Goal: Information Seeking & Learning: Compare options

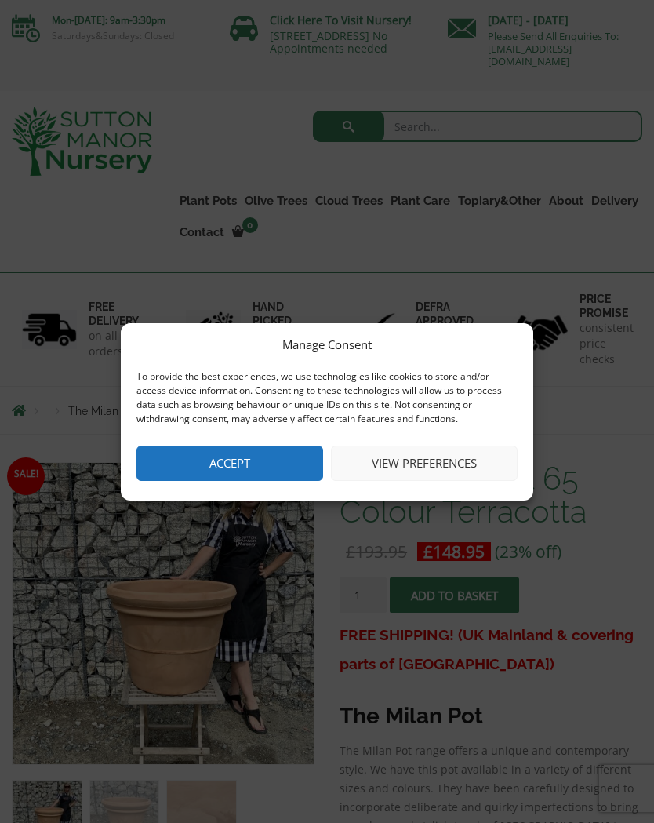
click at [250, 468] on button "Accept" at bounding box center [230, 463] width 187 height 35
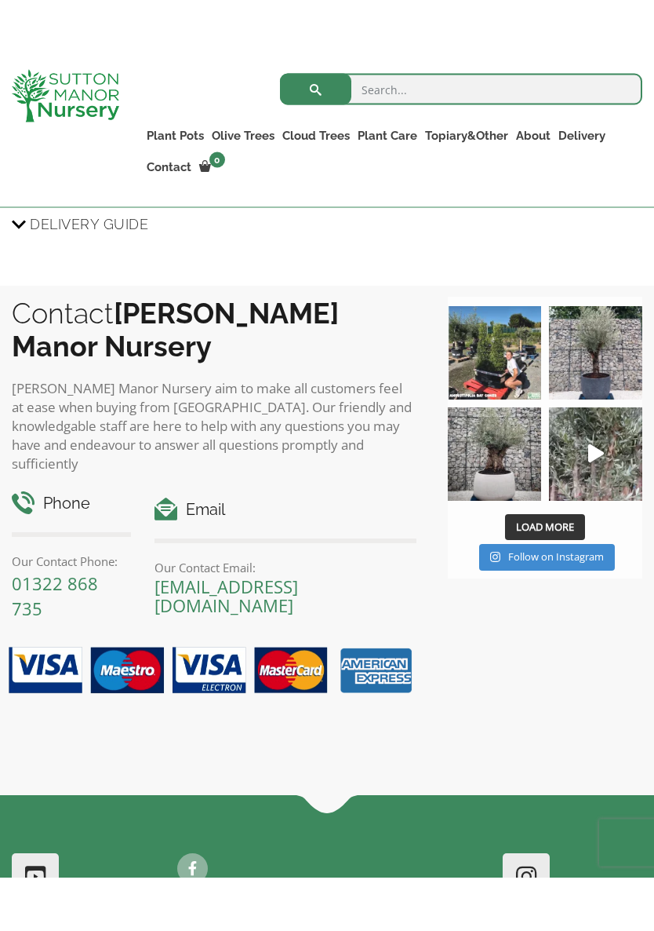
scroll to position [1749, 0]
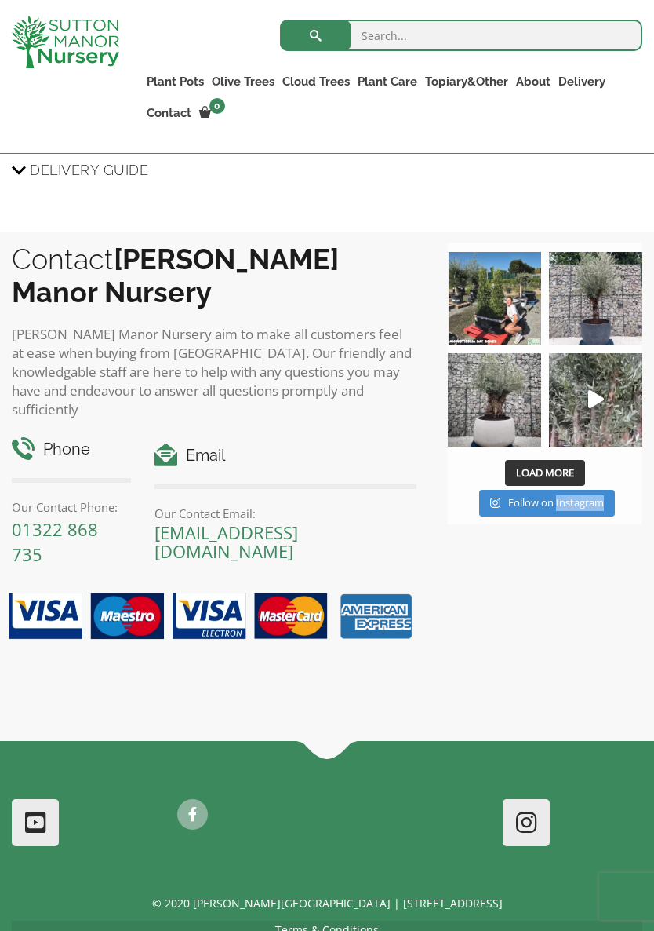
click at [458, 554] on div "Contact Sutton Manor Nursery Sutton Manor Nursery aim to make all customers fee…" at bounding box center [327, 485] width 654 height 509
click at [573, 587] on div "Contact Sutton Manor Nursery Sutton Manor Nursery aim to make all customers fee…" at bounding box center [327, 485] width 654 height 509
click at [600, 319] on img at bounding box center [595, 298] width 93 height 93
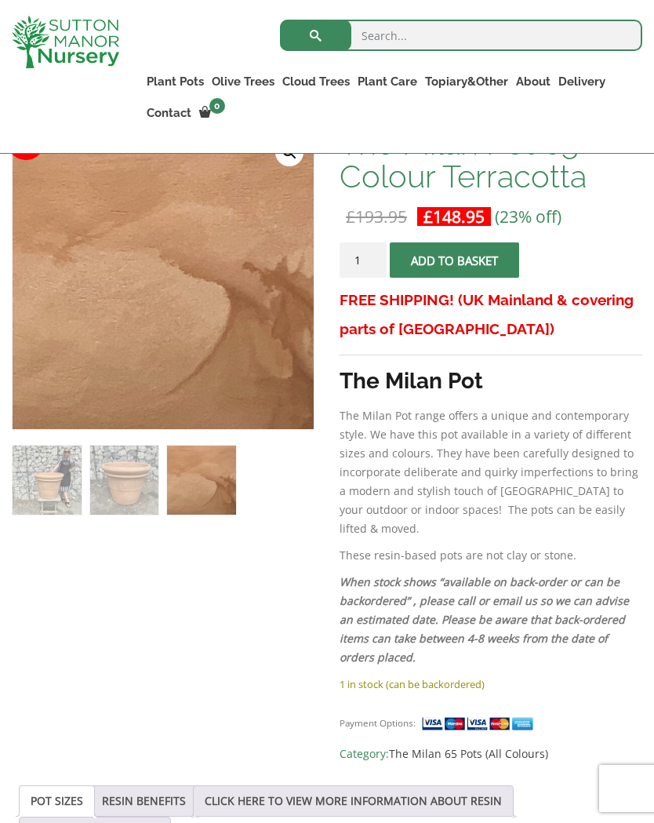
scroll to position [0, 0]
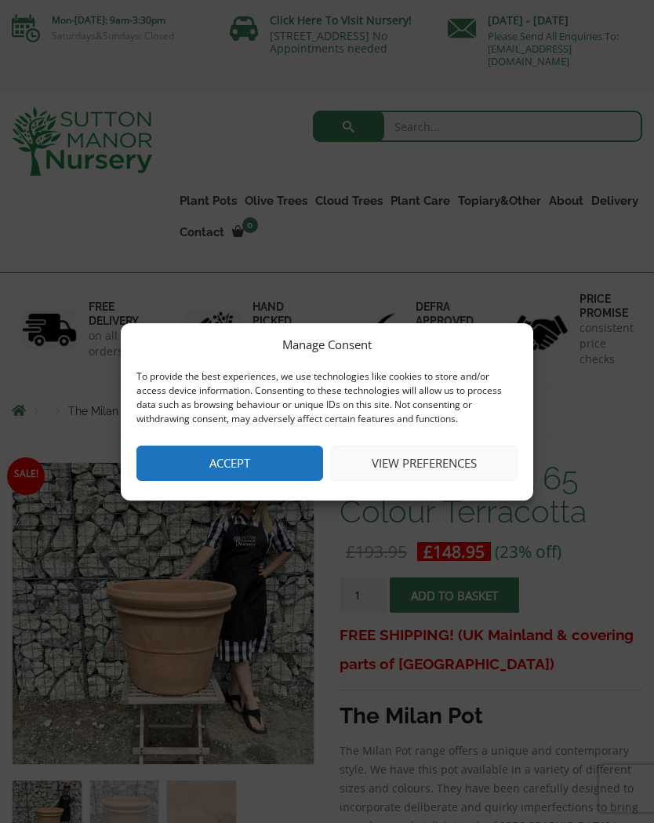
click at [246, 473] on button "Accept" at bounding box center [230, 463] width 187 height 35
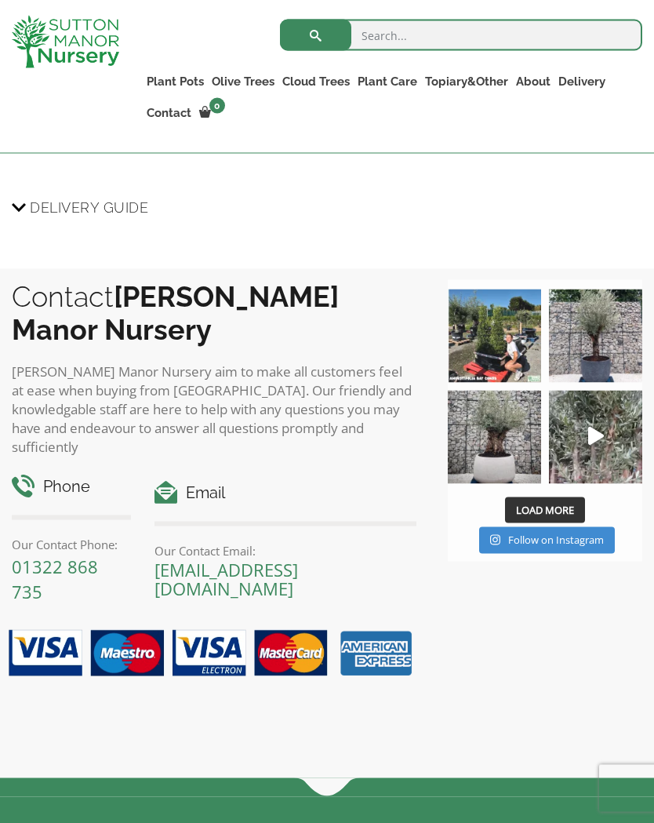
scroll to position [1712, 0]
click at [500, 445] on img at bounding box center [494, 436] width 93 height 93
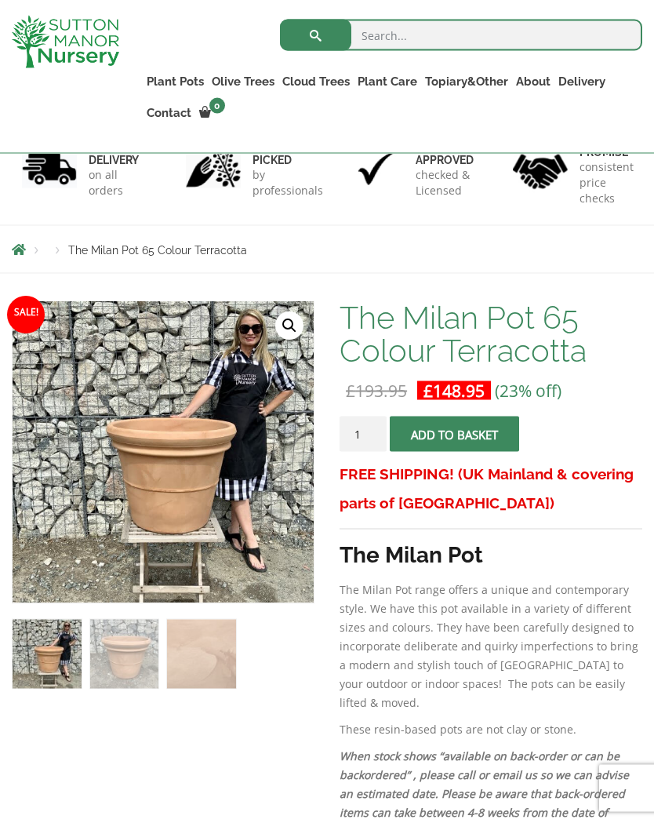
scroll to position [0, 0]
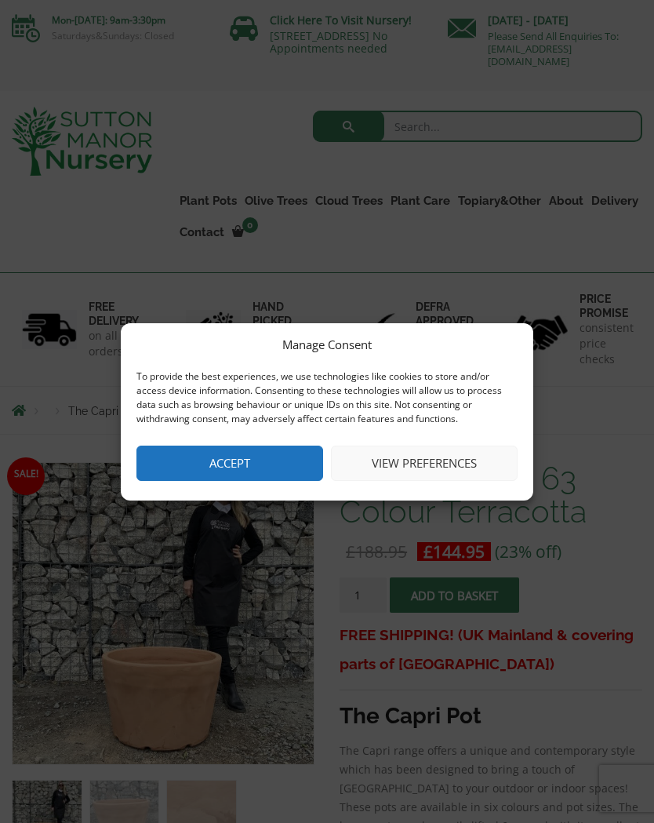
click at [244, 470] on button "Accept" at bounding box center [230, 463] width 187 height 35
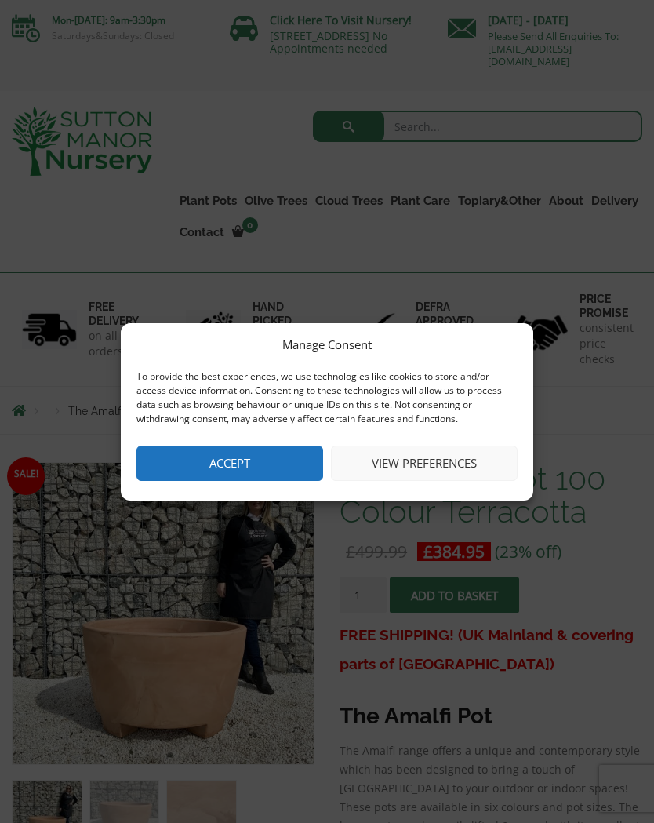
click at [264, 467] on button "Accept" at bounding box center [230, 463] width 187 height 35
click at [270, 473] on button "Accept" at bounding box center [230, 463] width 187 height 35
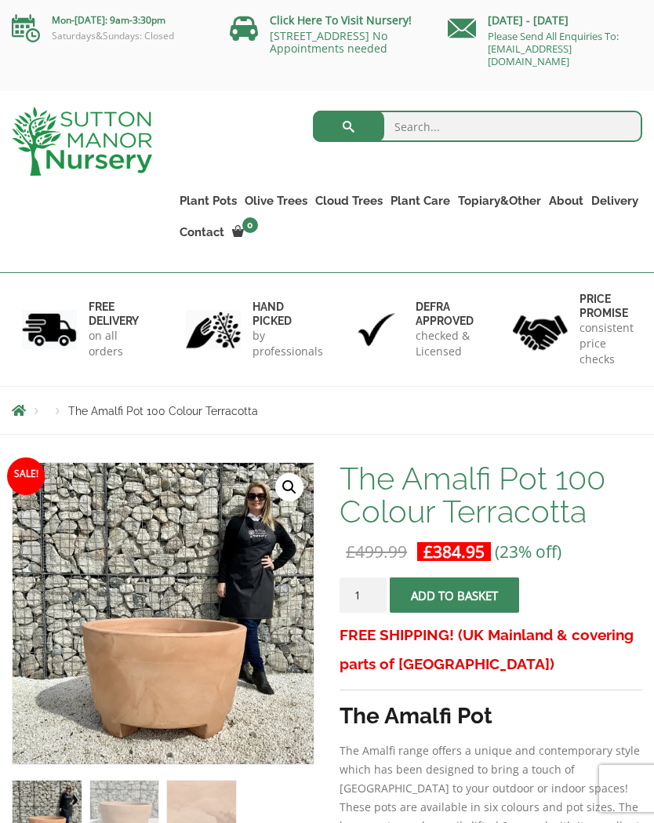
click at [173, 417] on span "The Amalfi Pot 100 Colour Terracotta" at bounding box center [163, 411] width 190 height 13
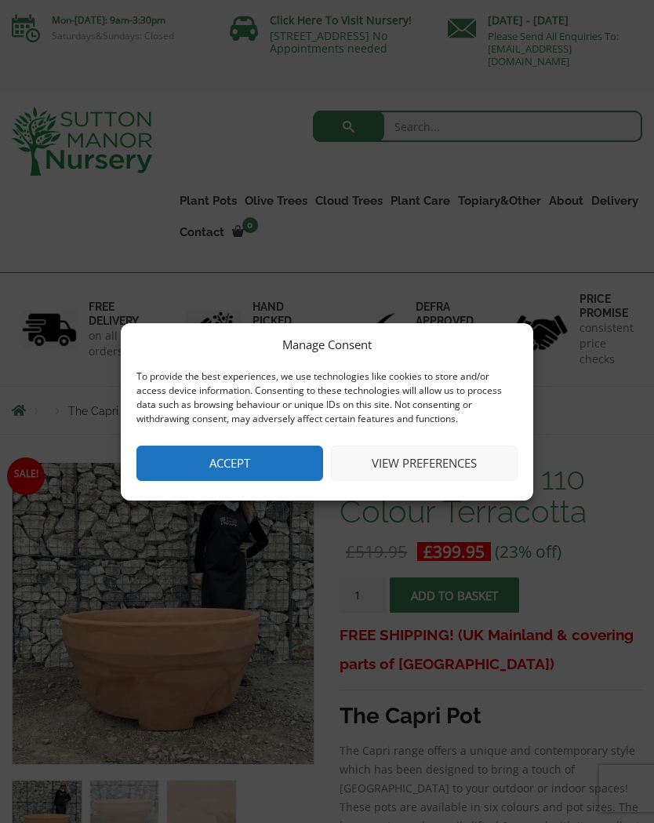
click at [248, 468] on button "Accept" at bounding box center [230, 463] width 187 height 35
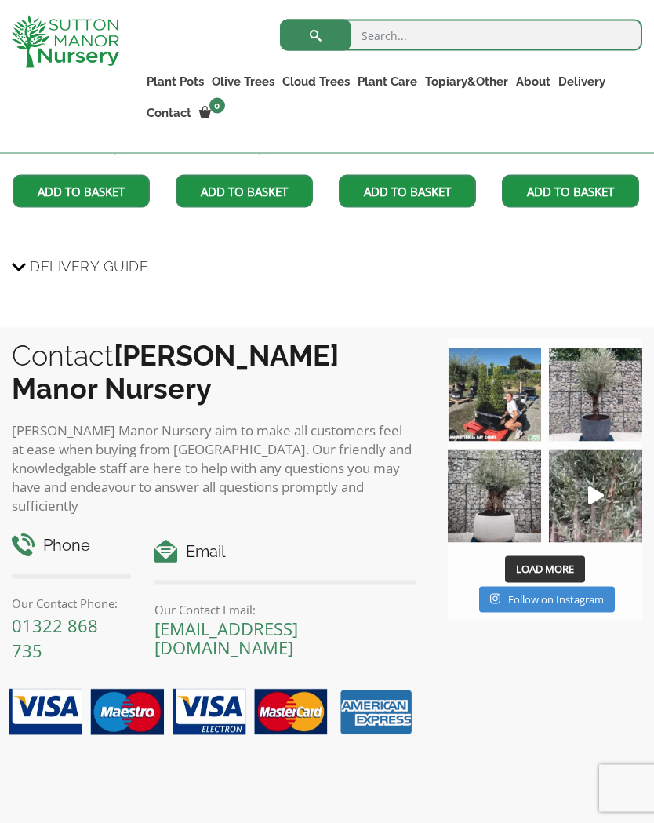
scroll to position [1782, 0]
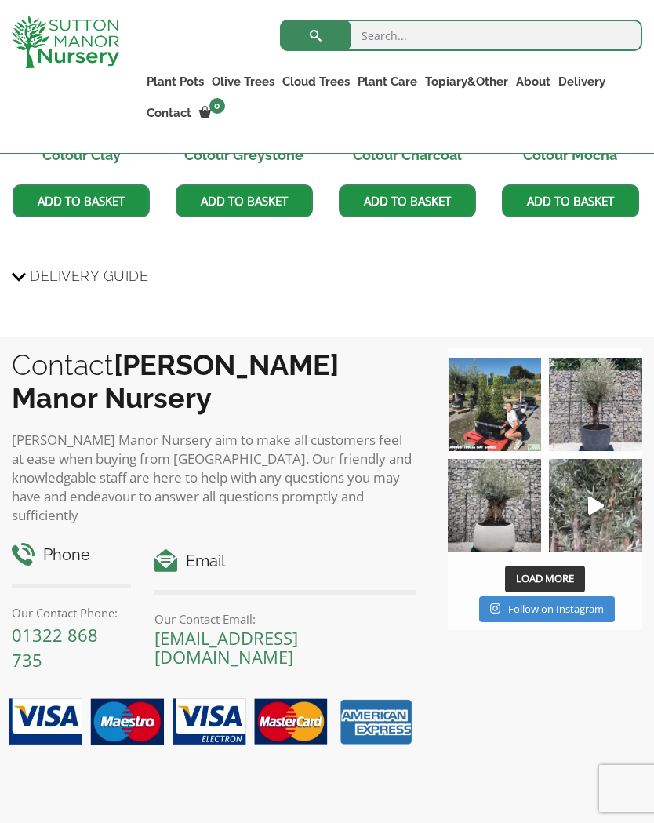
click at [609, 547] on img at bounding box center [595, 505] width 93 height 93
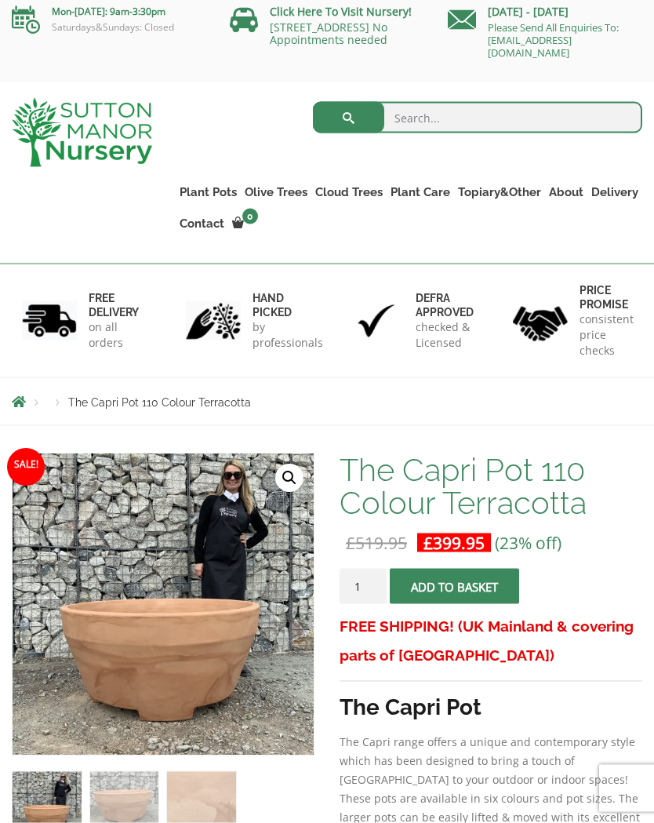
scroll to position [0, 0]
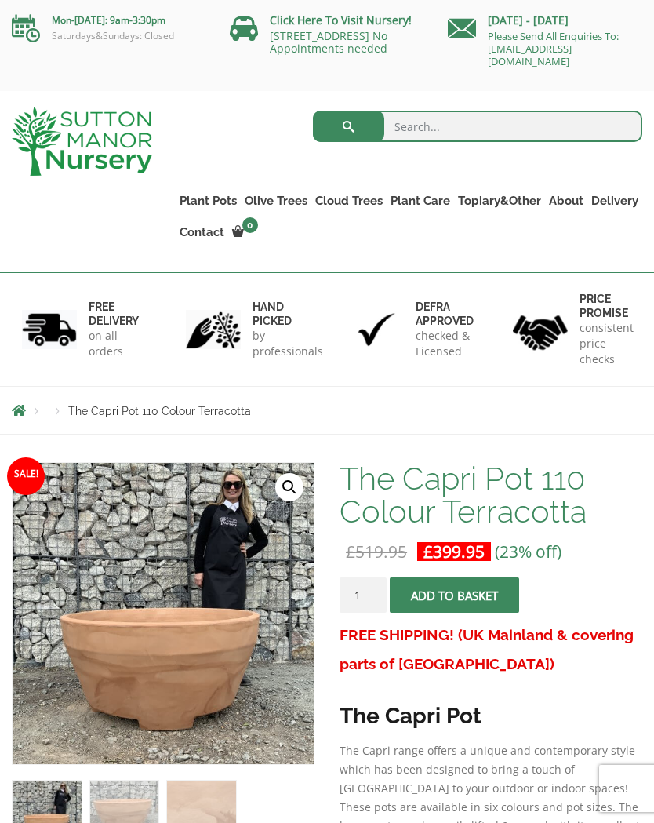
click at [428, 130] on input "search" at bounding box center [478, 126] width 330 height 31
type input "Big pots"
click at [348, 126] on button "submit" at bounding box center [348, 126] width 71 height 31
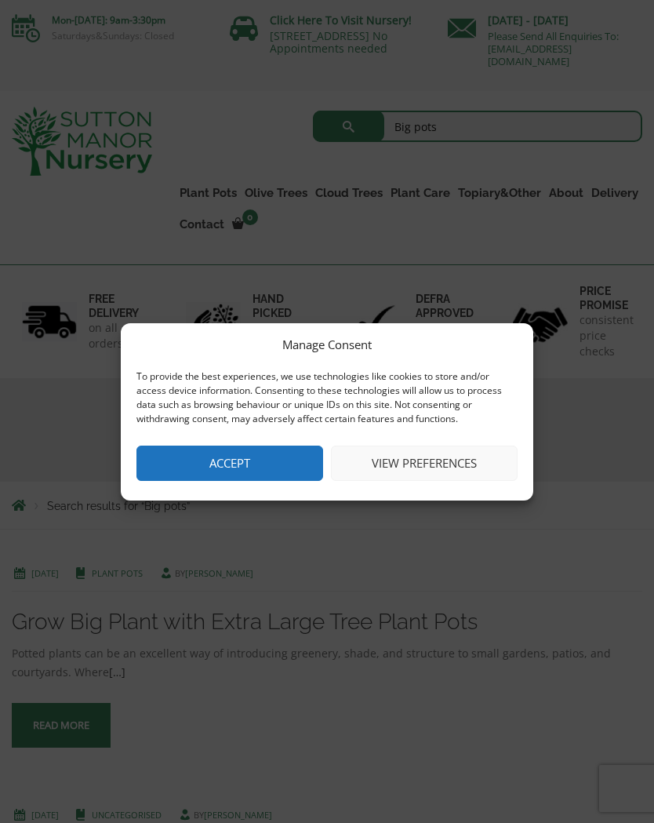
click at [248, 461] on button "Accept" at bounding box center [230, 463] width 187 height 35
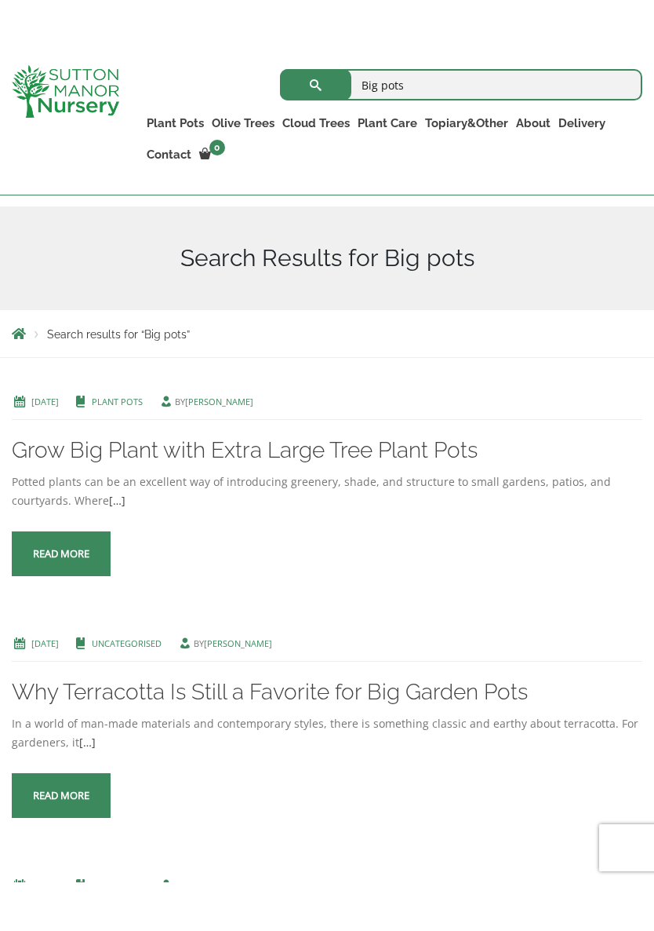
scroll to position [193, 0]
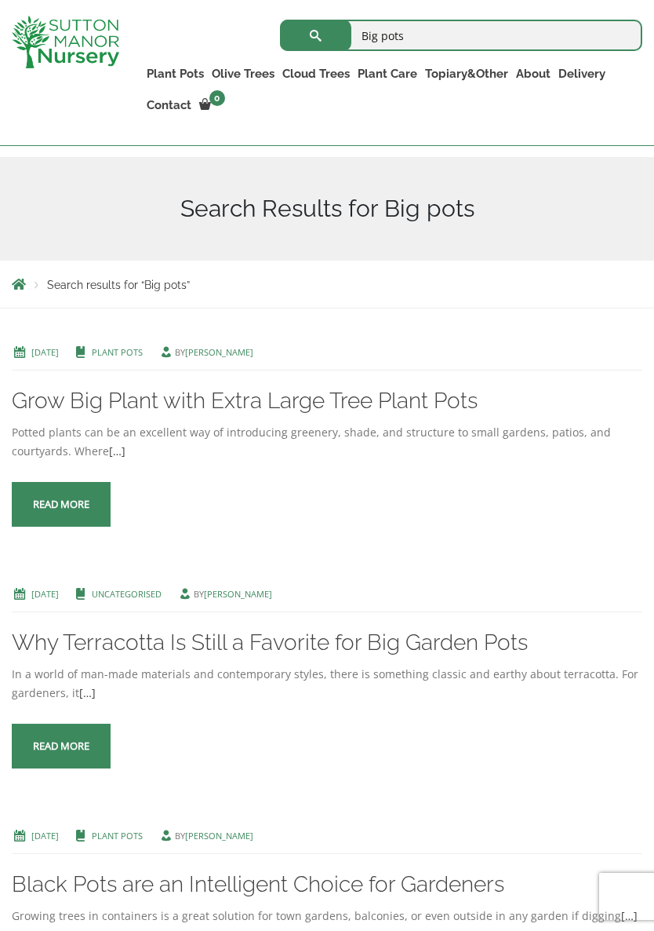
click at [61, 505] on span at bounding box center [61, 505] width 0 height 0
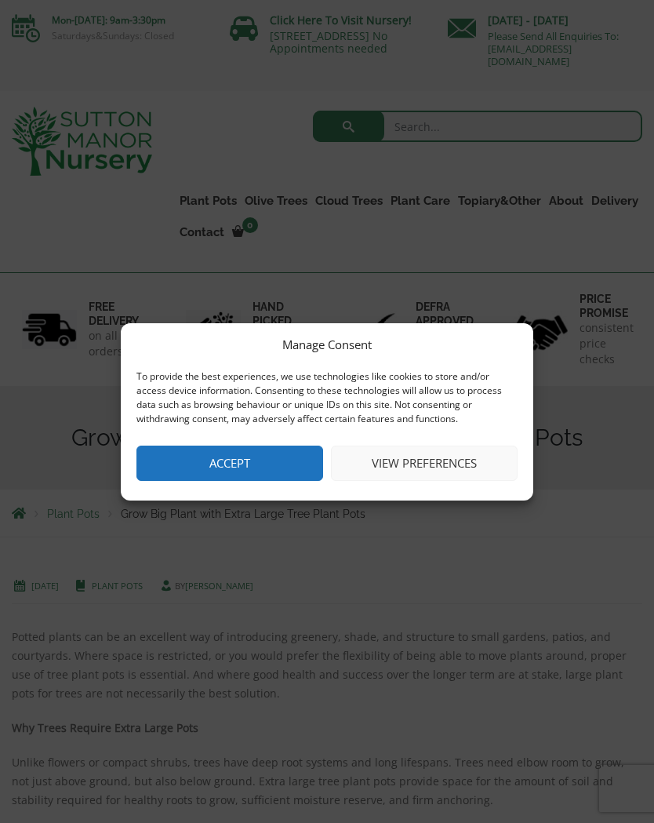
click at [246, 454] on button "Accept" at bounding box center [230, 463] width 187 height 35
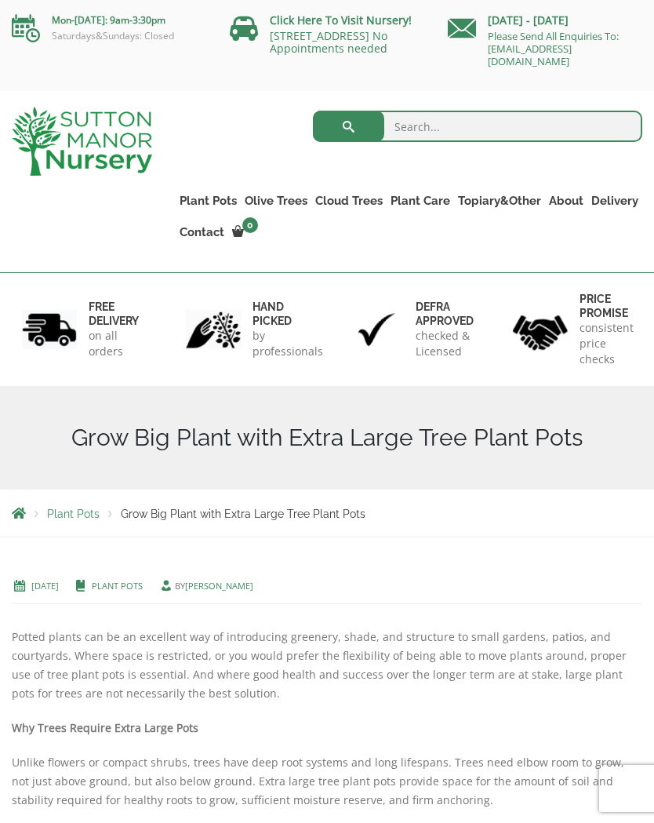
click at [419, 131] on input "search" at bounding box center [478, 126] width 330 height 31
click at [0, 0] on link "Shallow Bowl Grande" at bounding box center [0, 0] width 0 height 0
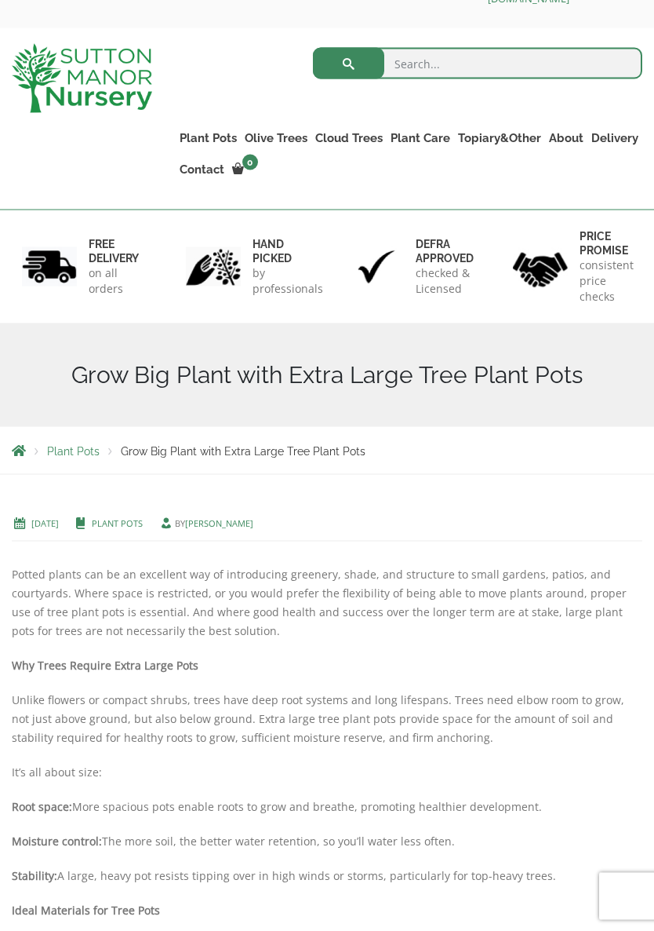
scroll to position [115, 0]
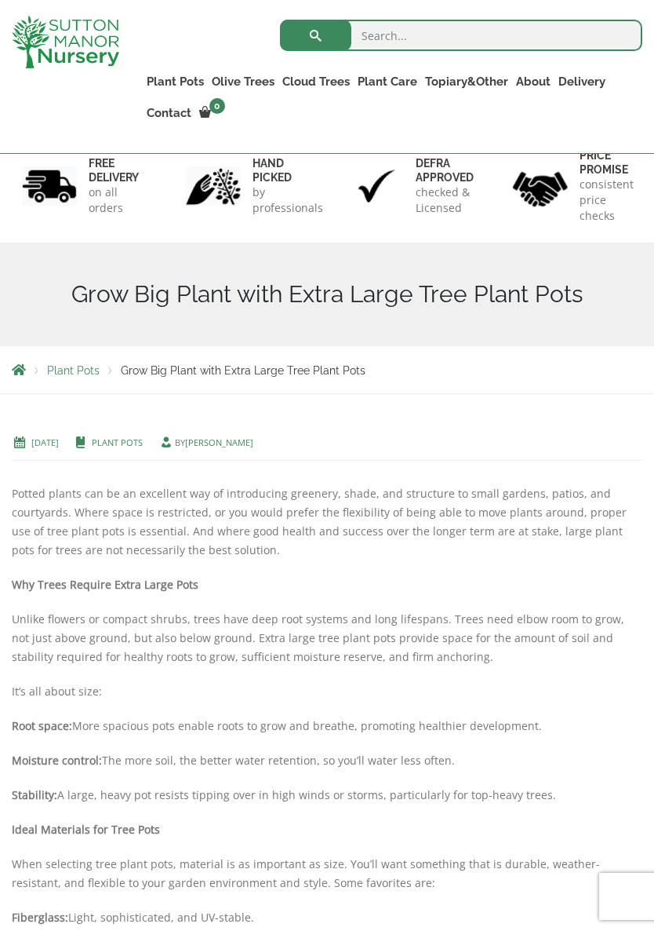
click at [353, 297] on h1 "Grow Big Plant with Extra Large Tree Plant Pots" at bounding box center [327, 294] width 631 height 28
click at [298, 372] on span "Grow Big Plant with Extra Large Tree Plant Pots" at bounding box center [243, 370] width 245 height 13
click at [219, 368] on span "Grow Big Plant with Extra Large Tree Plant Pots" at bounding box center [243, 370] width 245 height 13
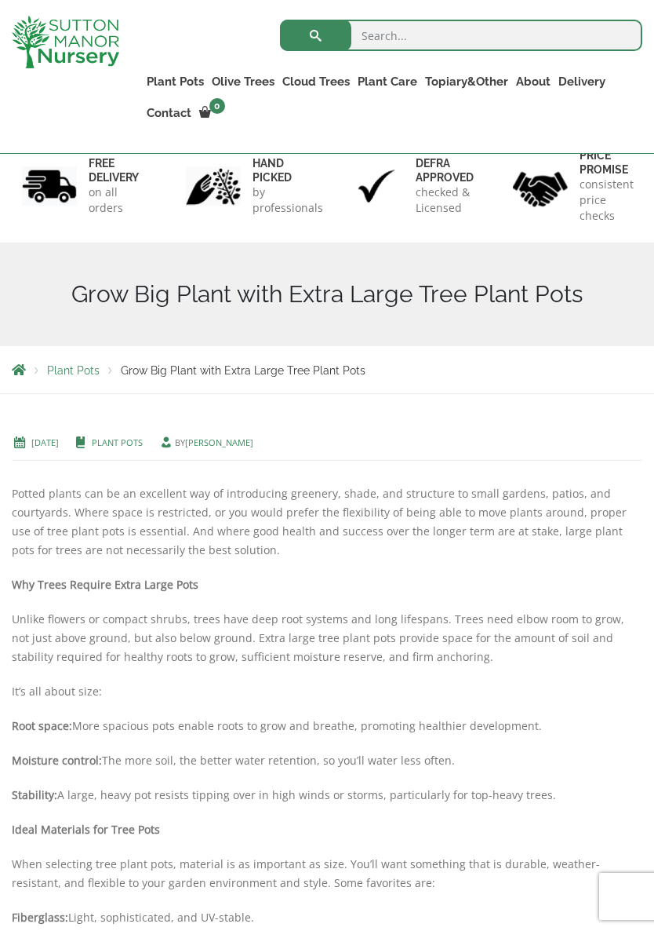
click at [174, 371] on span "Grow Big Plant with Extra Large Tree Plant Pots" at bounding box center [243, 370] width 245 height 13
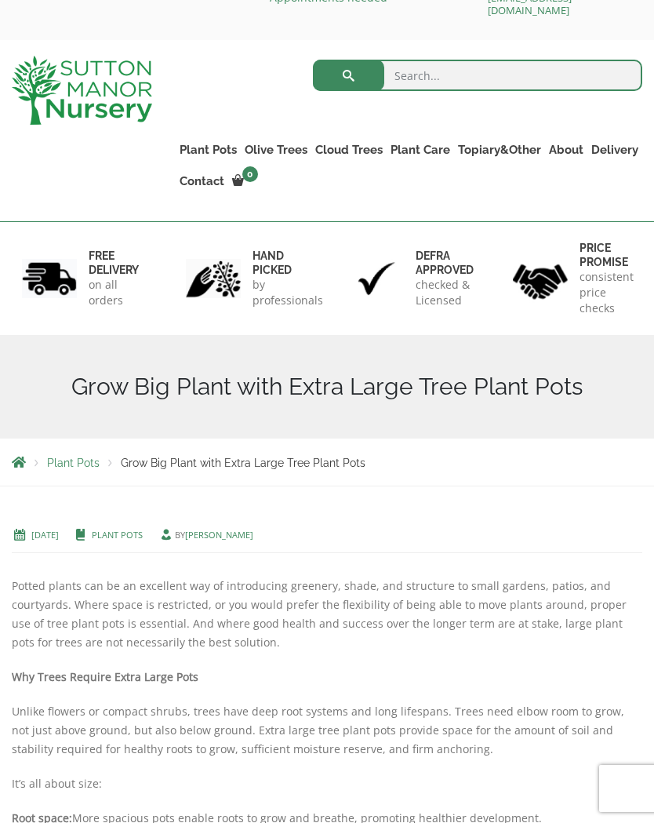
scroll to position [0, 0]
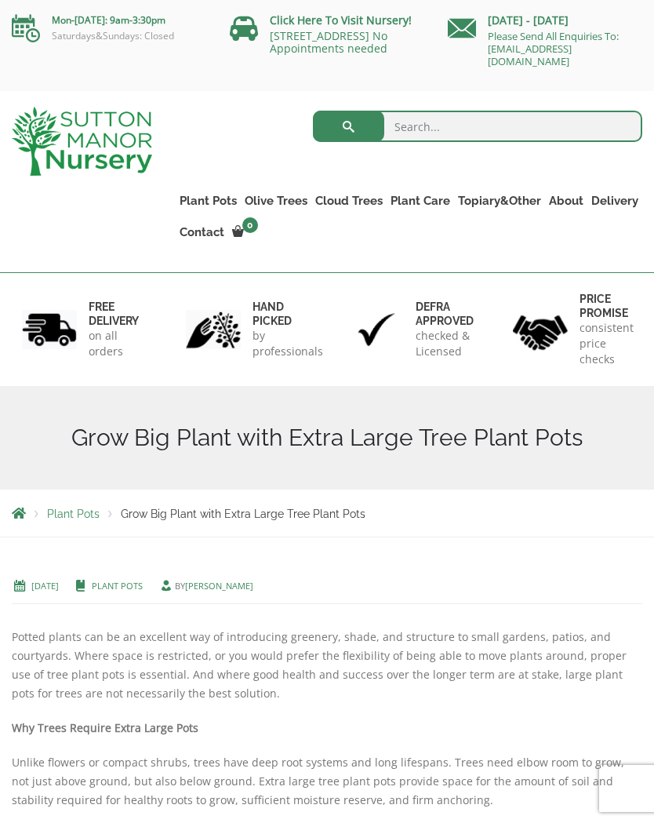
click at [0, 0] on link "Squares And Troughs" at bounding box center [0, 0] width 0 height 0
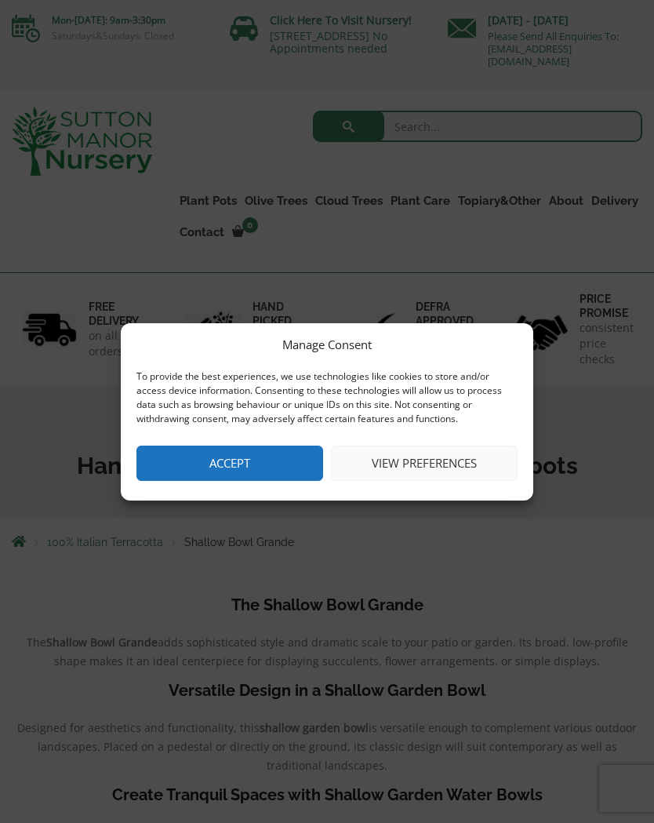
click at [246, 465] on button "Accept" at bounding box center [230, 463] width 187 height 35
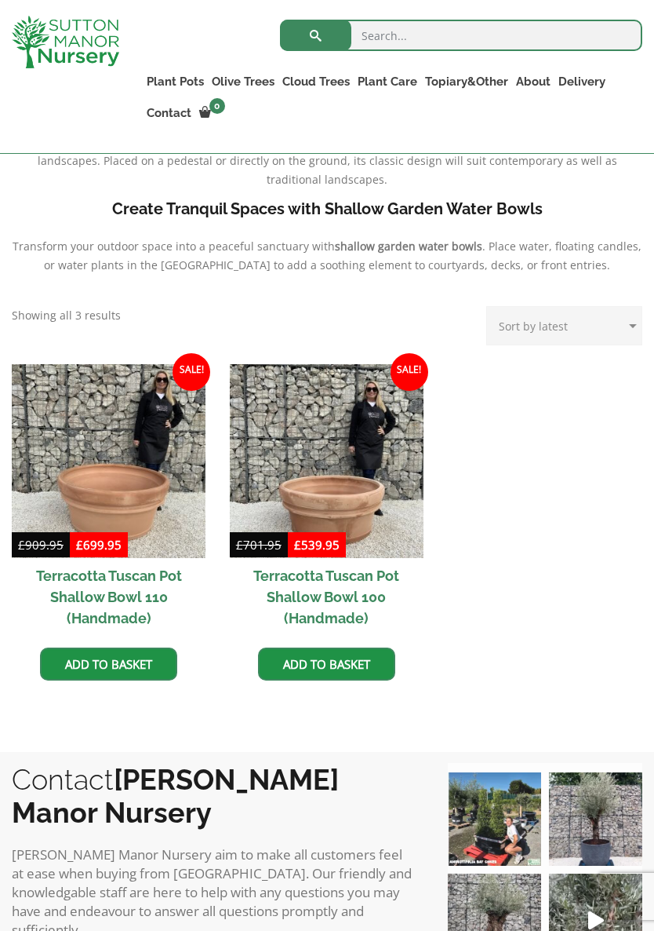
scroll to position [555, 0]
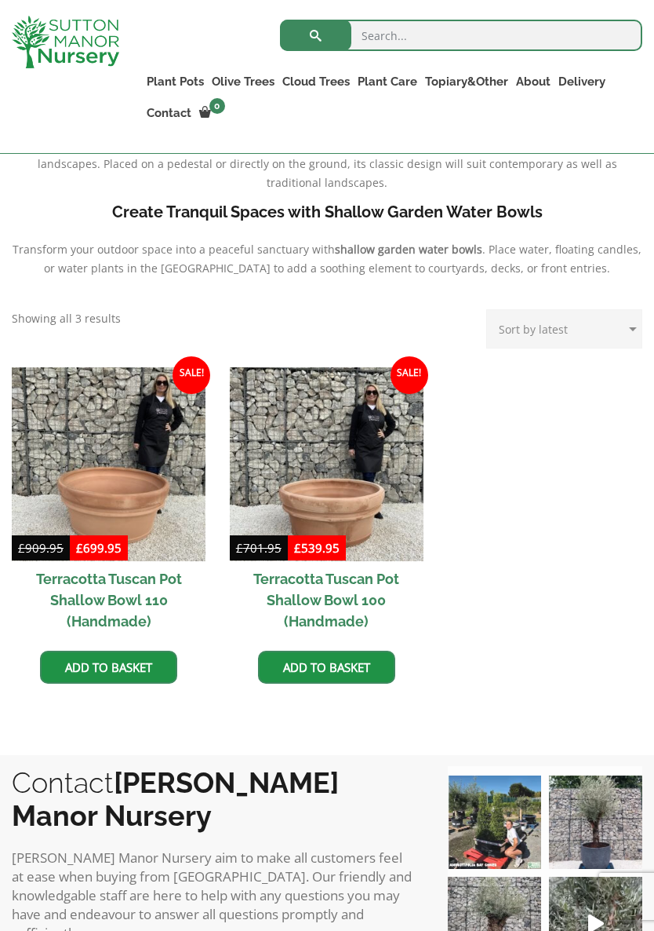
click at [640, 339] on select "Sort by popularity Sort by latest Sort by price: low to high Sort by price: hig…" at bounding box center [564, 328] width 156 height 39
click at [483, 631] on ul "Sale! £ 909.95 Original price was: £909.95. £ 699.95 Current price is: £699.95.…" at bounding box center [327, 541] width 631 height 349
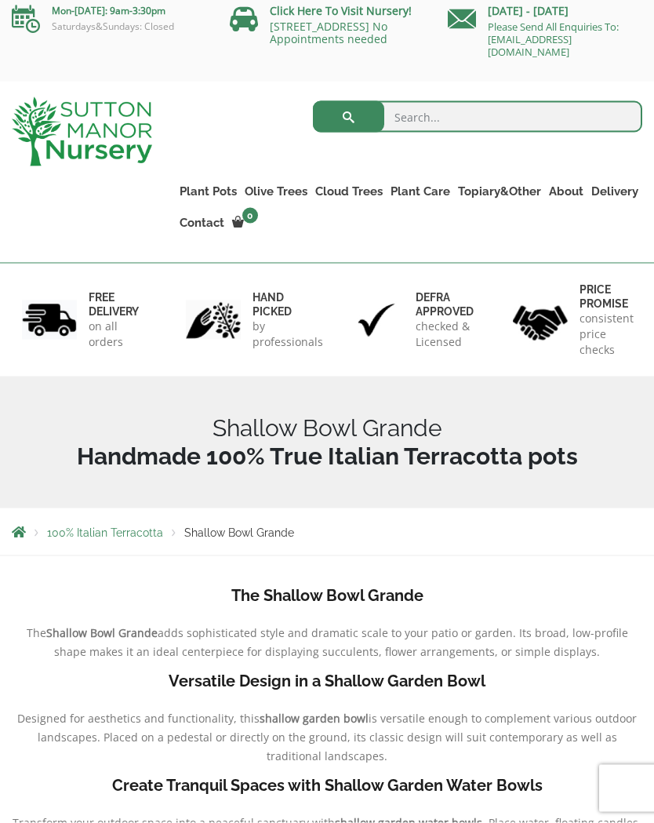
scroll to position [0, 0]
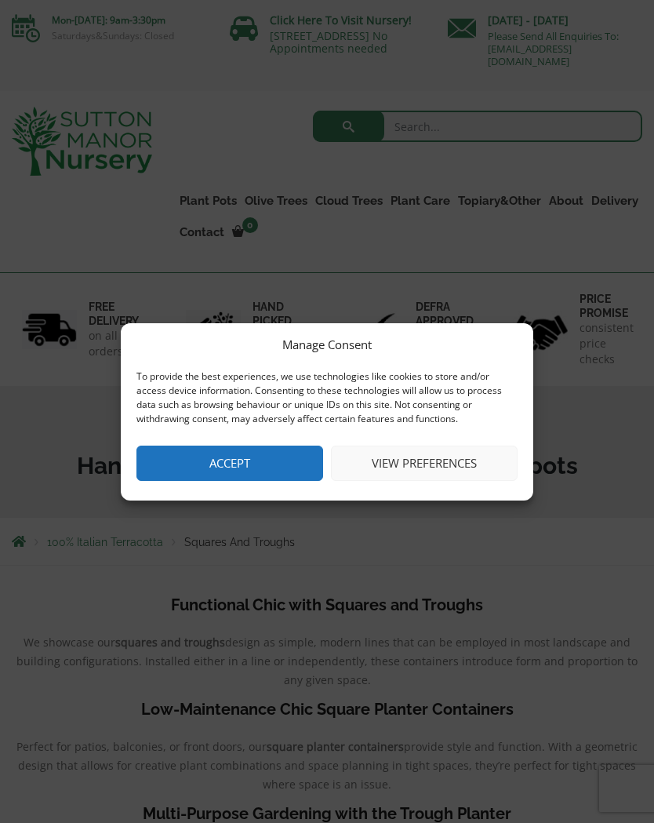
click at [248, 461] on button "Accept" at bounding box center [230, 463] width 187 height 35
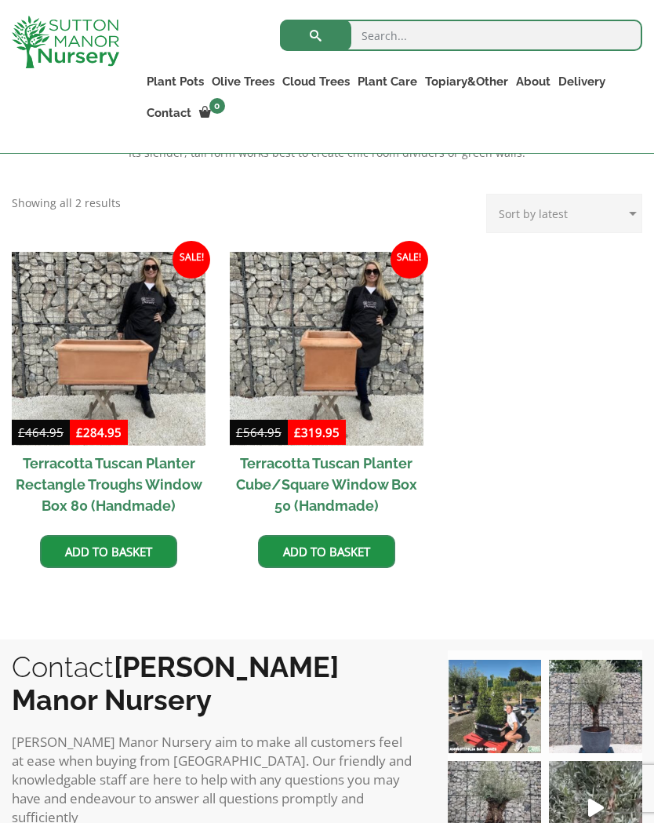
scroll to position [653, 0]
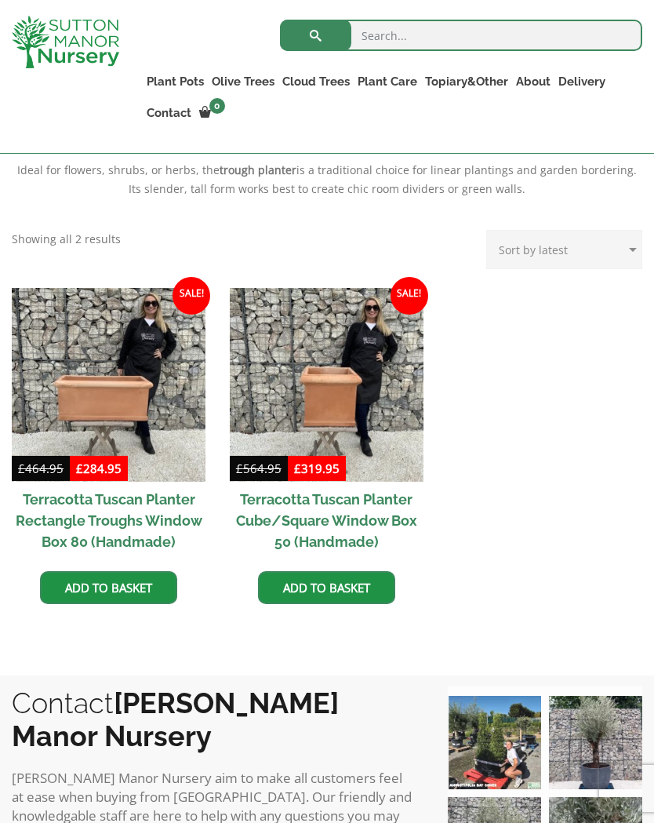
click at [337, 393] on img at bounding box center [327, 385] width 194 height 194
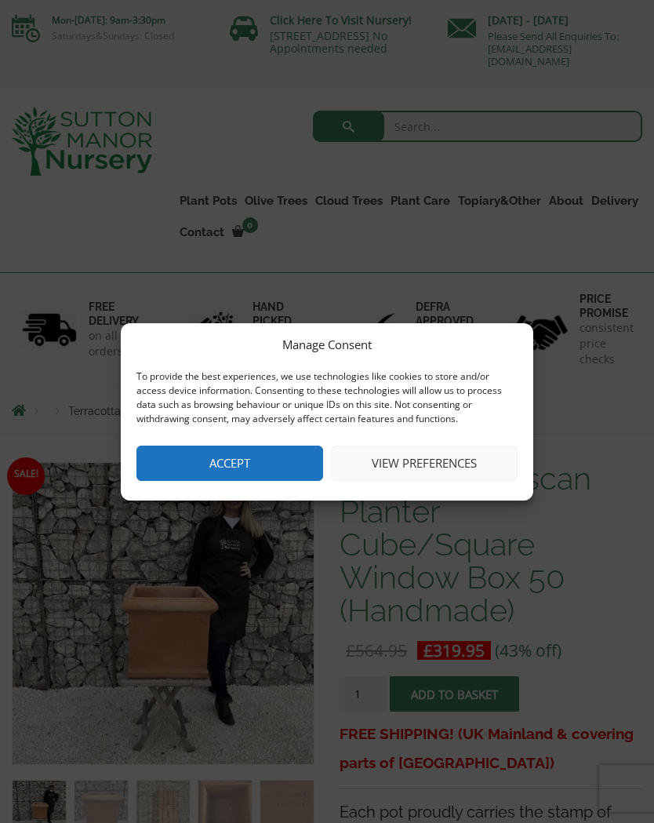
click at [250, 470] on button "Accept" at bounding box center [230, 463] width 187 height 35
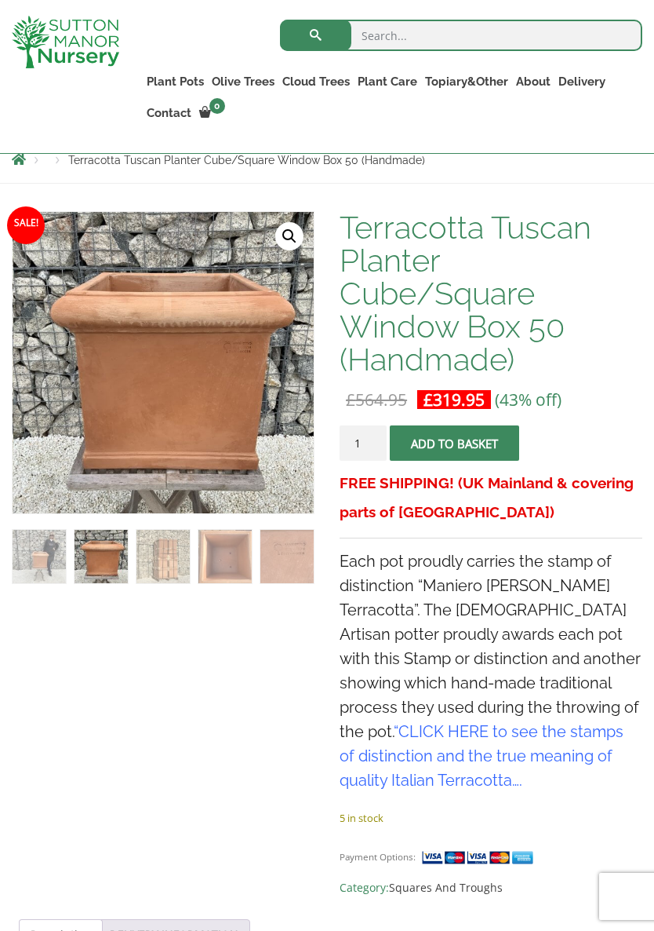
scroll to position [246, 0]
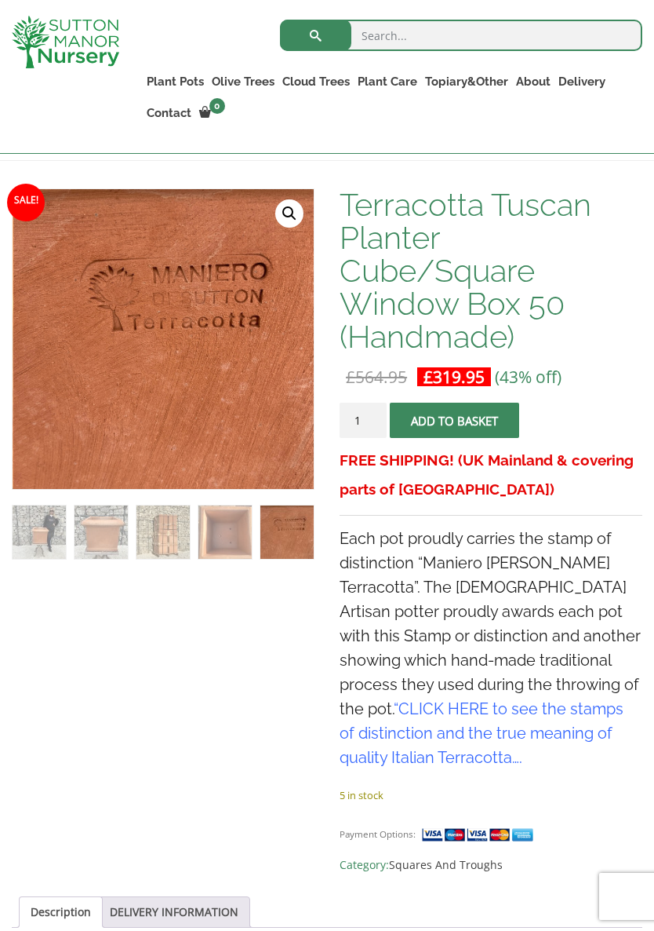
click at [242, 617] on div "Sale! 🔍 Terracotta Tuscan Planter Cube/Square Window Box 50 (Handmade) £ 564.95…" at bounding box center [327, 941] width 631 height 1507
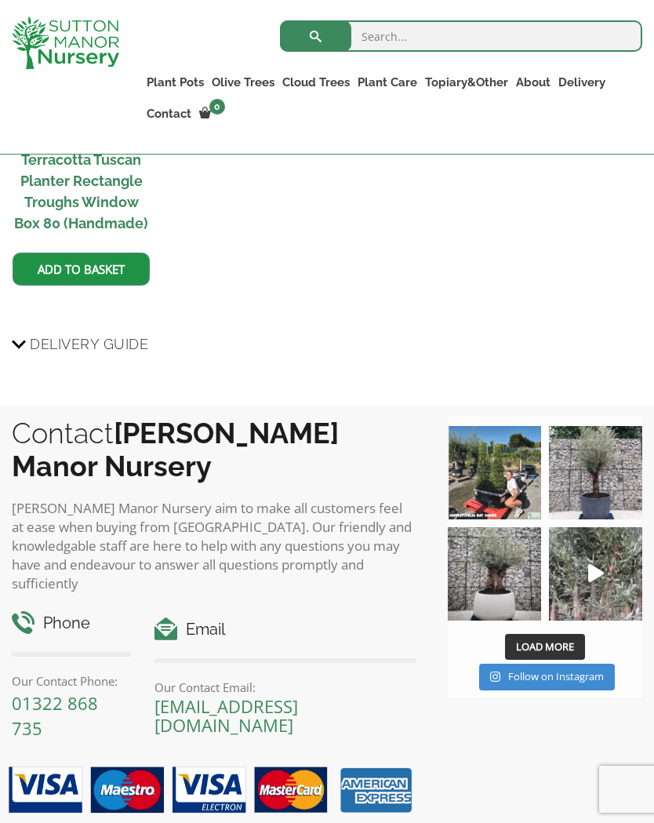
scroll to position [1623, 0]
click at [602, 567] on icon "Play" at bounding box center [596, 573] width 16 height 18
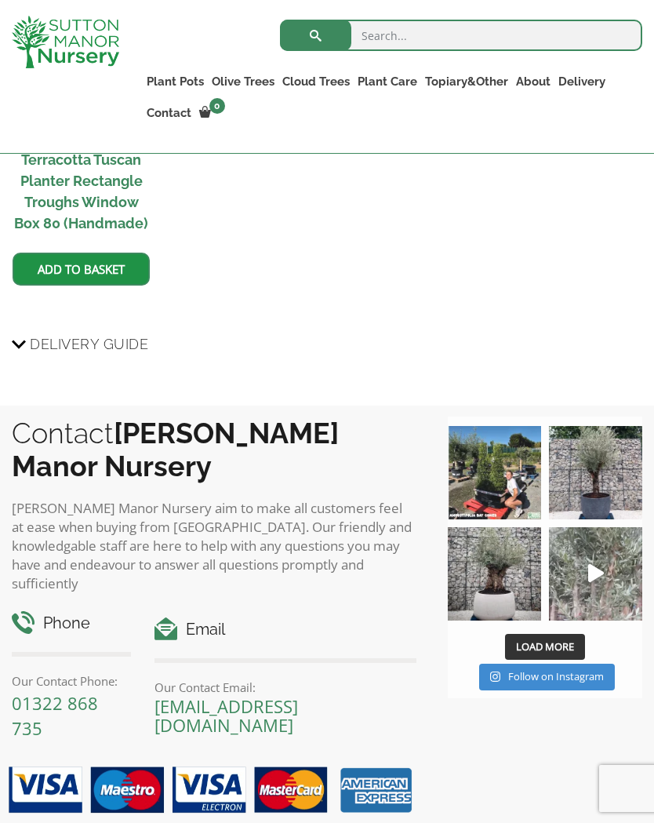
click at [616, 552] on img at bounding box center [595, 573] width 93 height 93
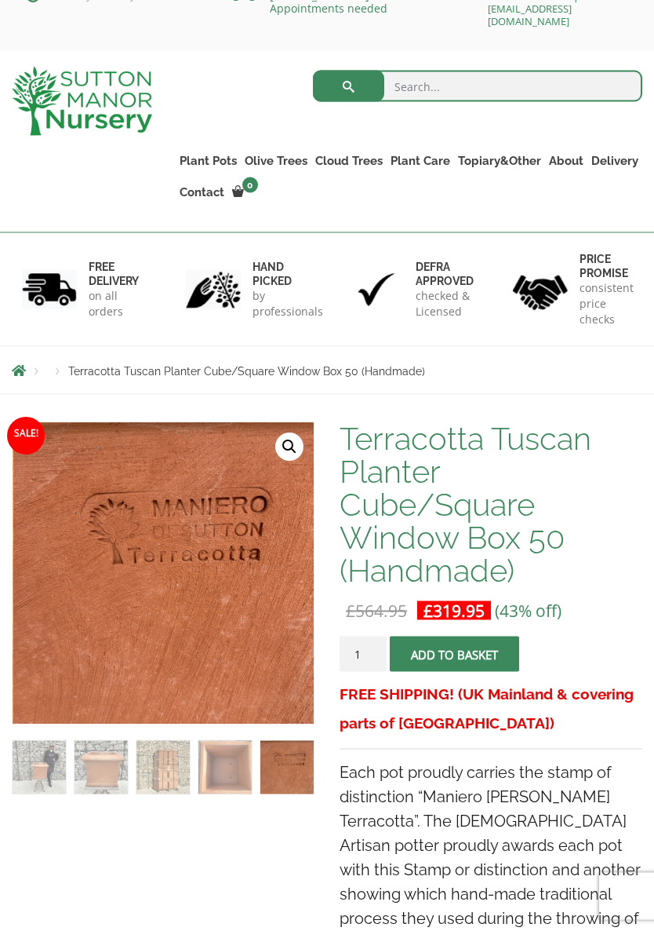
scroll to position [45, 0]
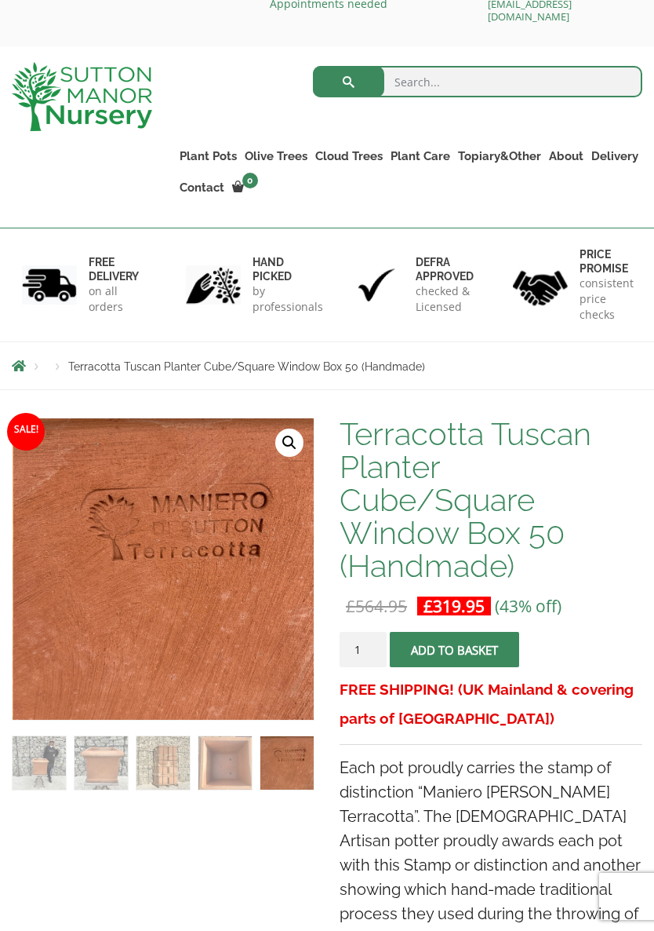
click at [24, 427] on span "Sale!" at bounding box center [26, 432] width 38 height 38
click at [185, 577] on img at bounding box center [360, 765] width 695 height 695
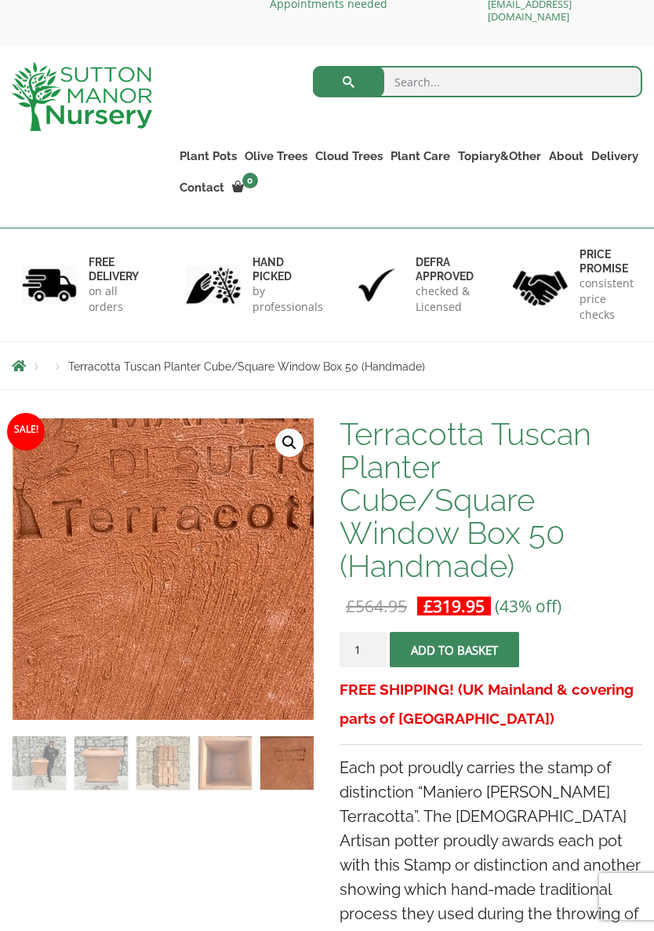
click at [267, 552] on img at bounding box center [135, 557] width 695 height 695
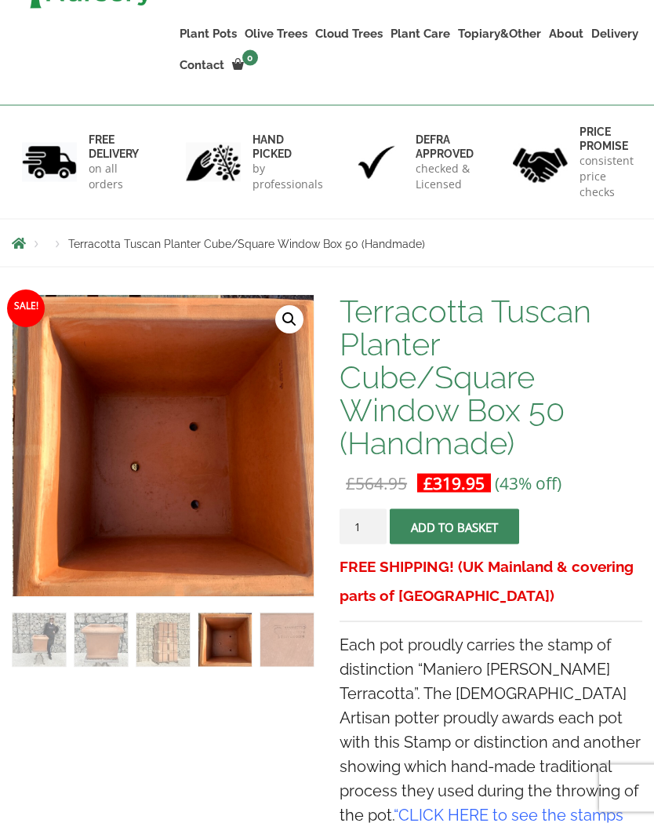
scroll to position [0, 0]
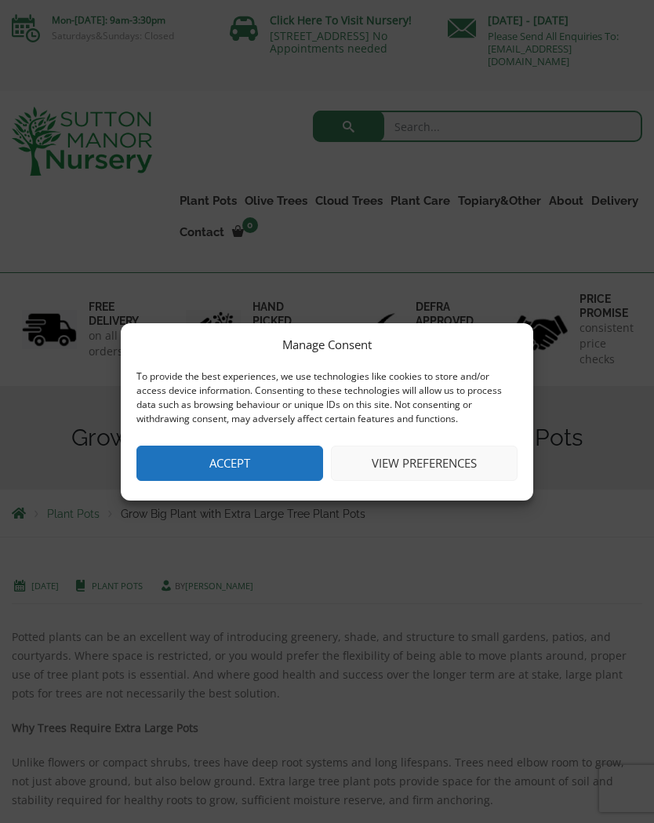
click at [233, 462] on button "Accept" at bounding box center [230, 463] width 187 height 35
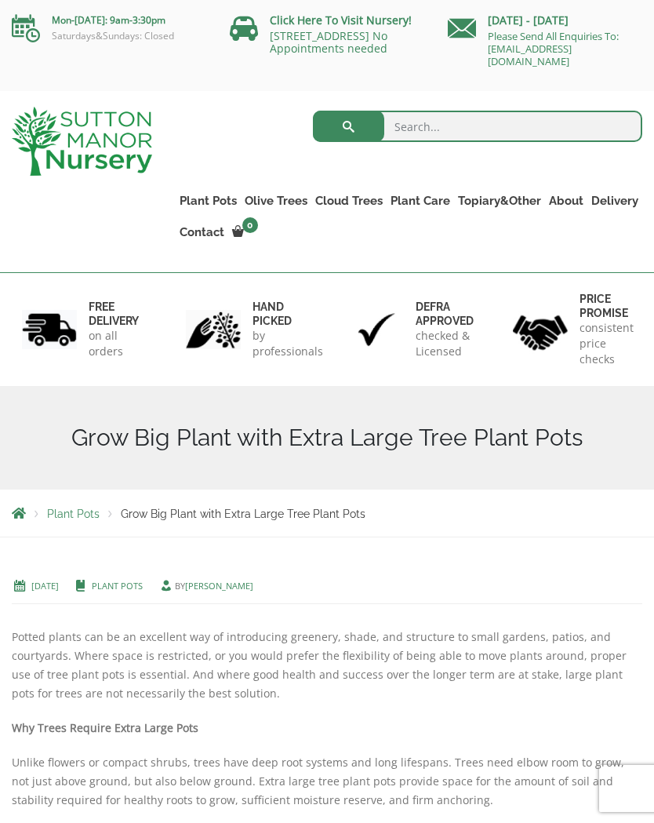
click at [448, 414] on div "Grow Big Plant with Extra Large Tree Plant Pots" at bounding box center [327, 438] width 654 height 104
click at [454, 435] on h1 "Grow Big Plant with Extra Large Tree Plant Pots" at bounding box center [327, 438] width 631 height 28
click at [287, 517] on span "Grow Big Plant with Extra Large Tree Plant Pots" at bounding box center [243, 514] width 245 height 13
click at [195, 516] on span "Grow Big Plant with Extra Large Tree Plant Pots" at bounding box center [243, 514] width 245 height 13
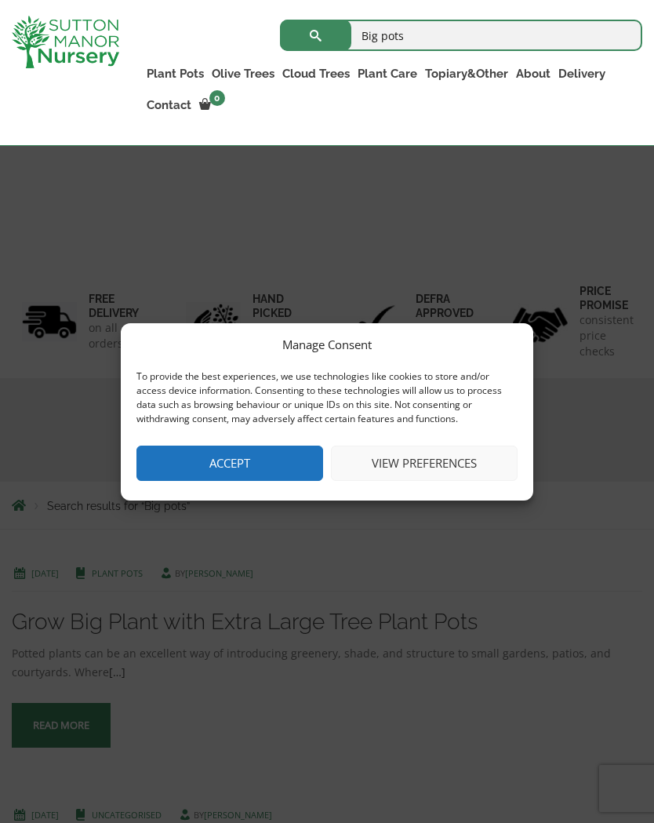
scroll to position [237, 0]
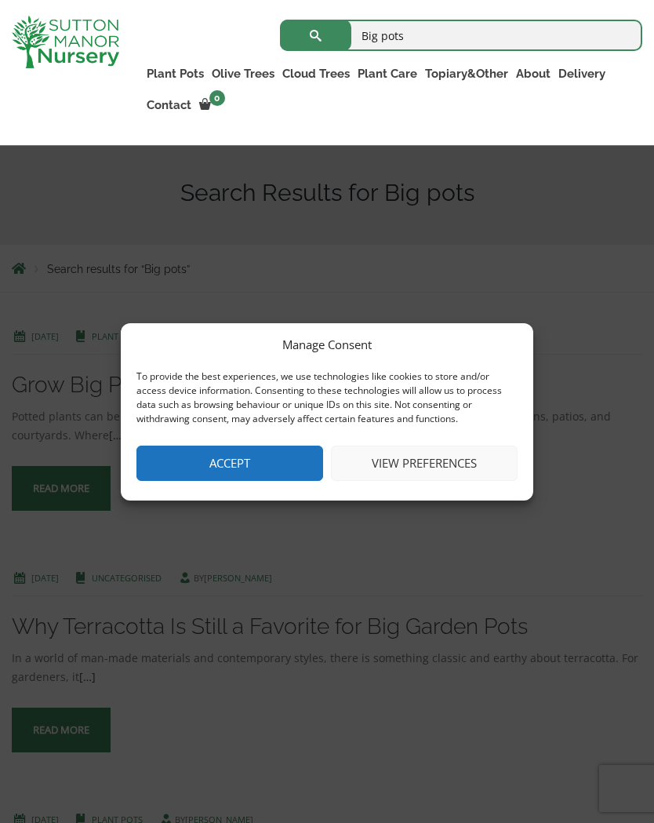
click at [253, 454] on button "Accept" at bounding box center [230, 463] width 187 height 35
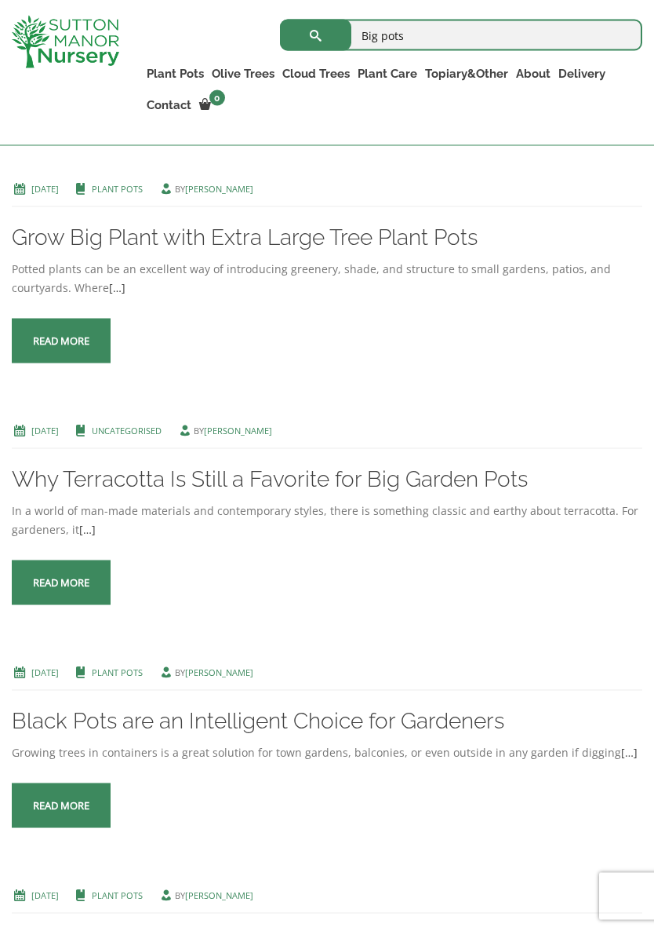
scroll to position [357, 0]
click at [205, 479] on link "Why Terracotta Is Still a Favorite for Big Garden Pots" at bounding box center [270, 478] width 516 height 26
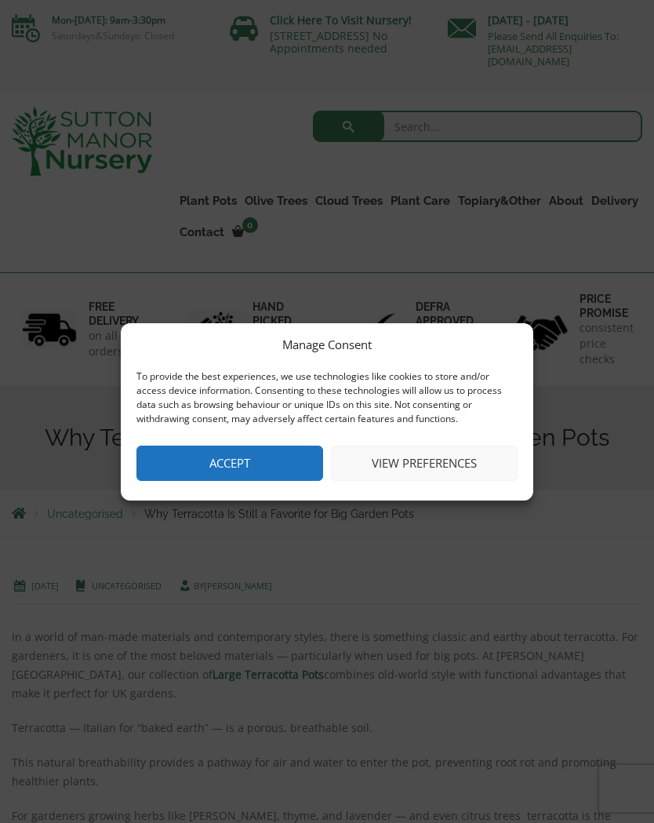
click at [244, 467] on button "Accept" at bounding box center [230, 463] width 187 height 35
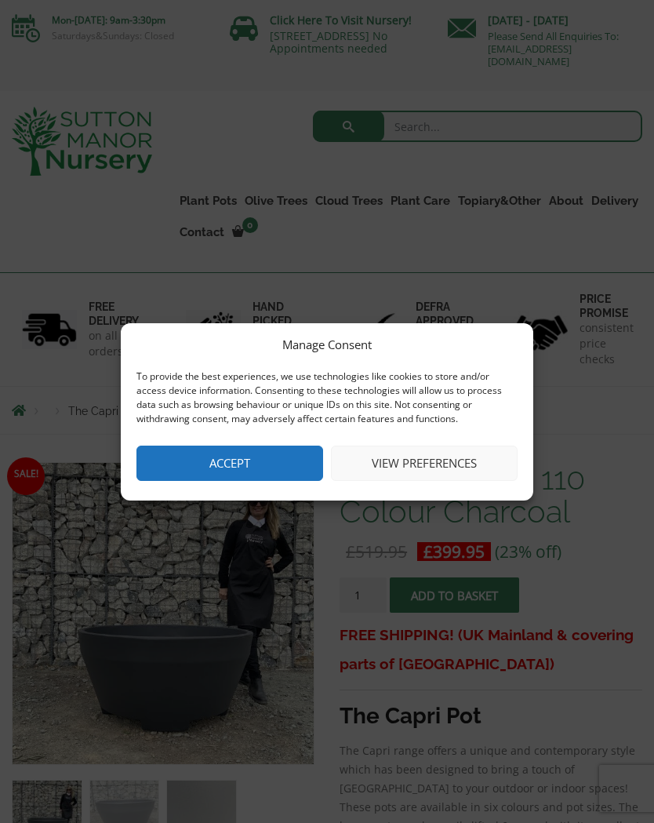
click at [238, 457] on button "Accept" at bounding box center [230, 463] width 187 height 35
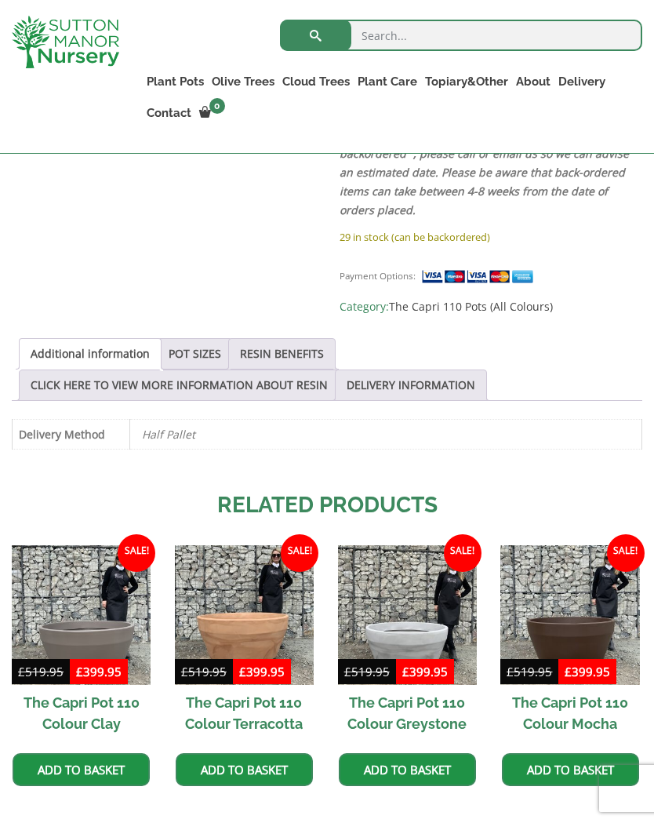
scroll to position [770, 0]
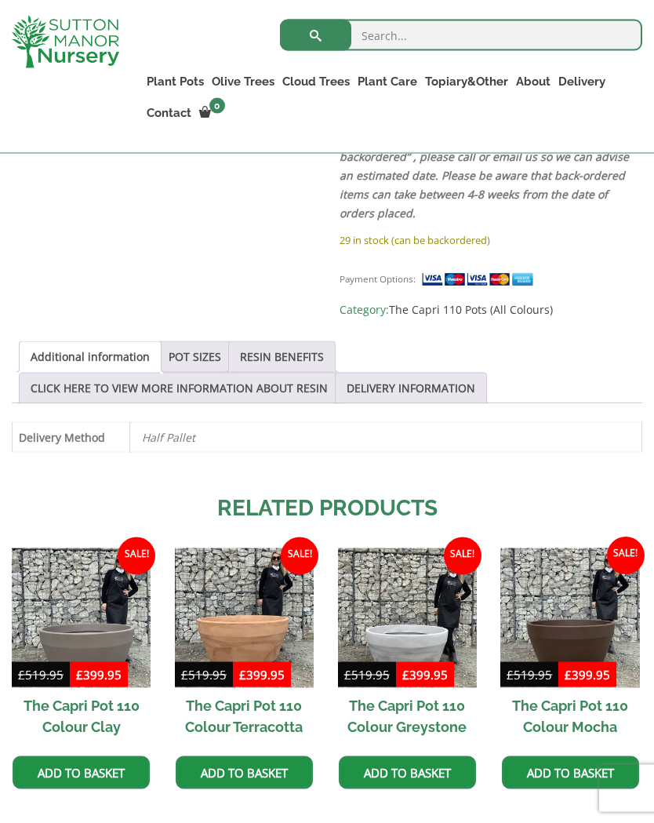
click at [205, 342] on link "POT SIZES" at bounding box center [195, 357] width 53 height 30
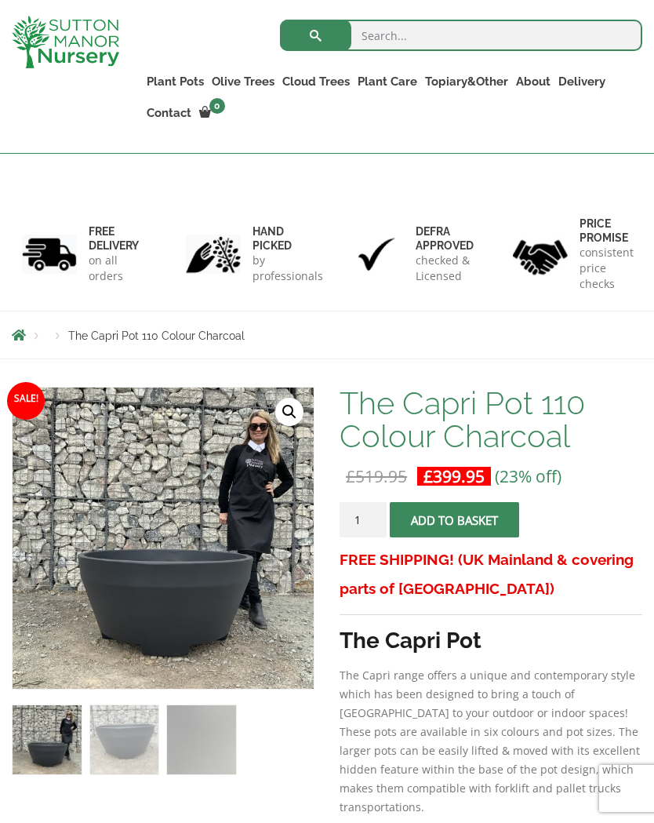
scroll to position [0, 0]
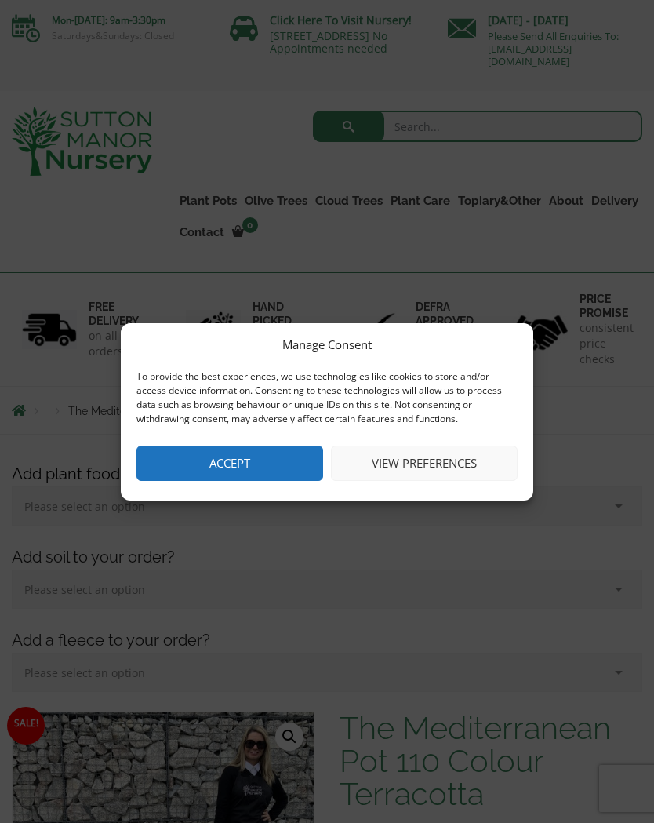
click at [227, 469] on button "Accept" at bounding box center [230, 463] width 187 height 35
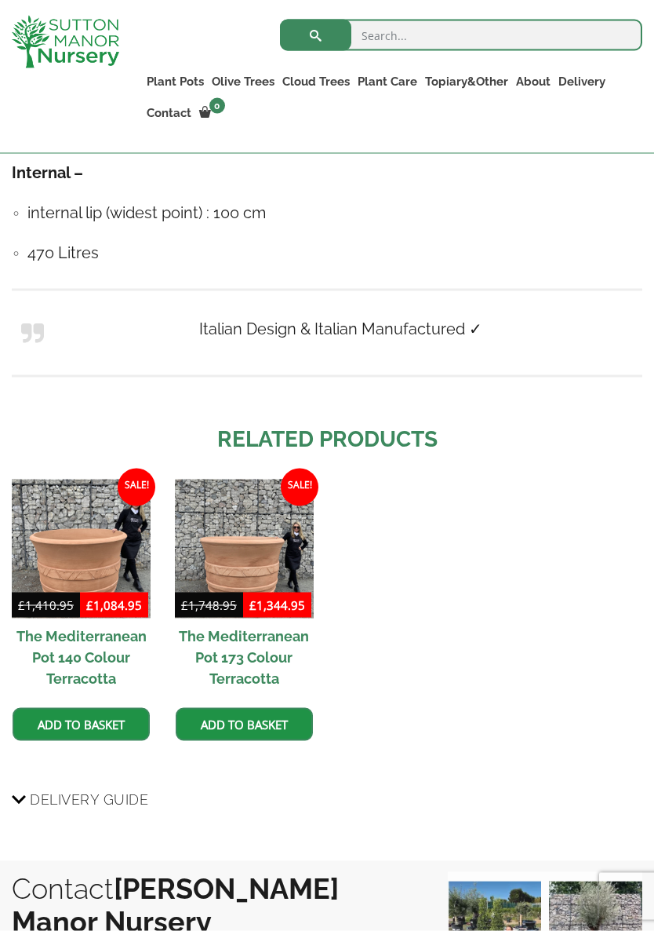
scroll to position [1643, 0]
click at [255, 559] on img at bounding box center [244, 548] width 139 height 139
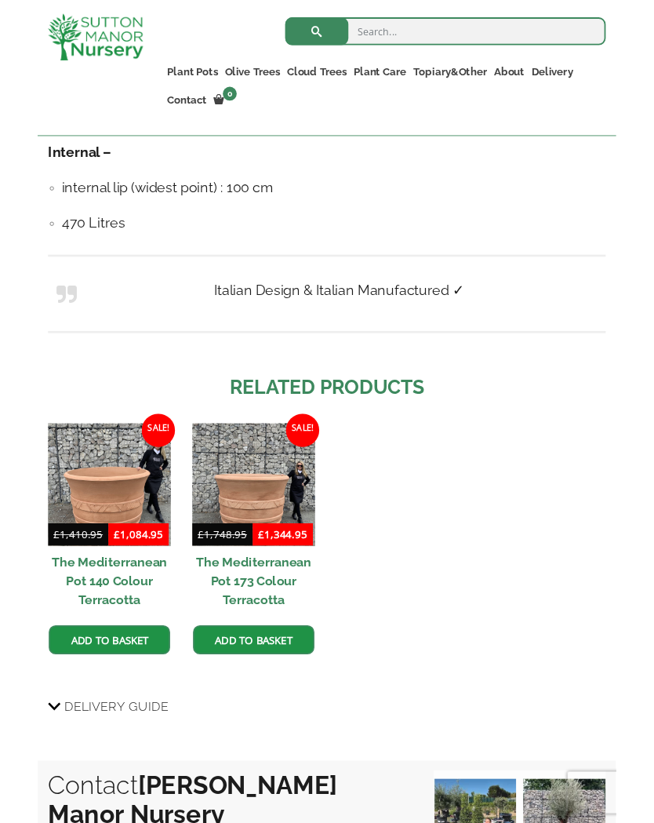
scroll to position [1687, 0]
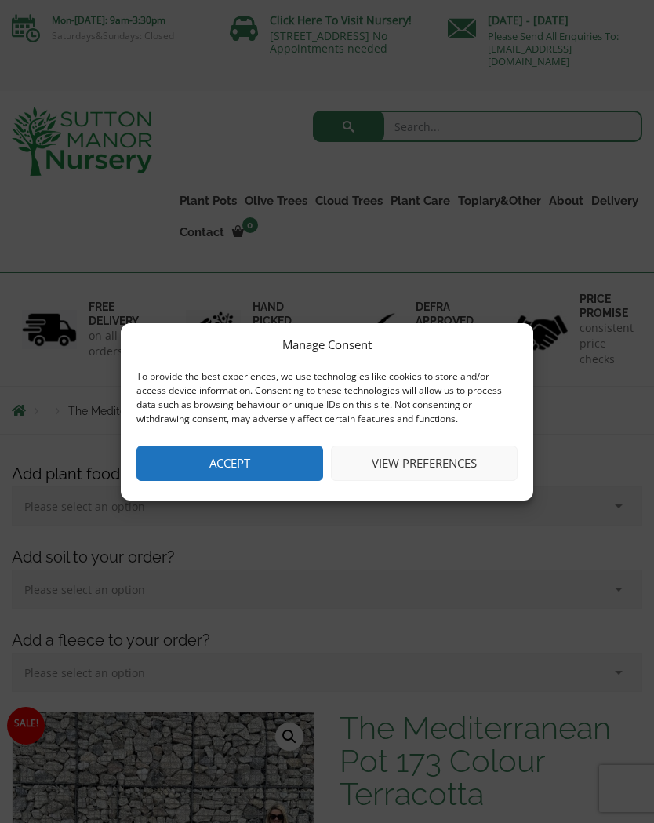
click at [255, 472] on button "Accept" at bounding box center [230, 463] width 187 height 35
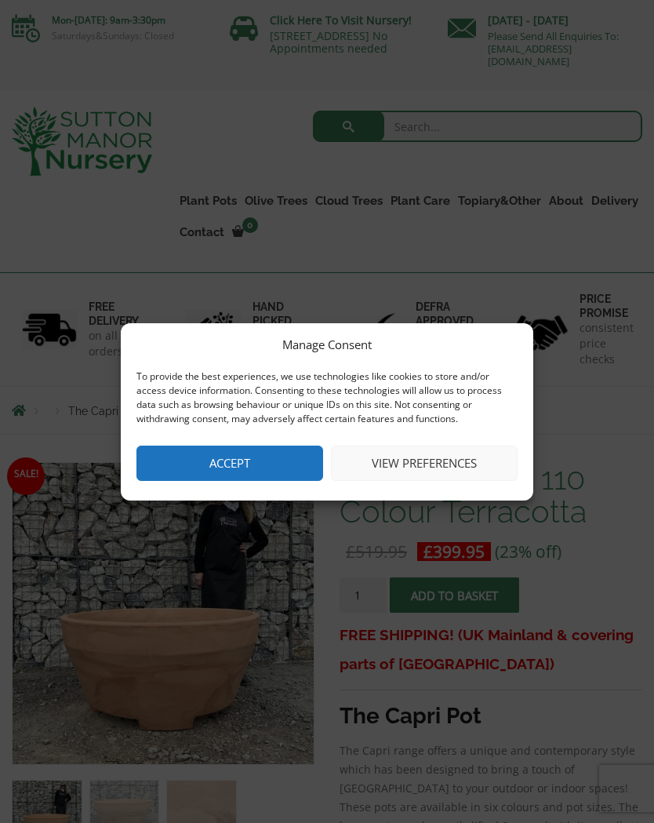
click at [241, 466] on button "Accept" at bounding box center [230, 463] width 187 height 35
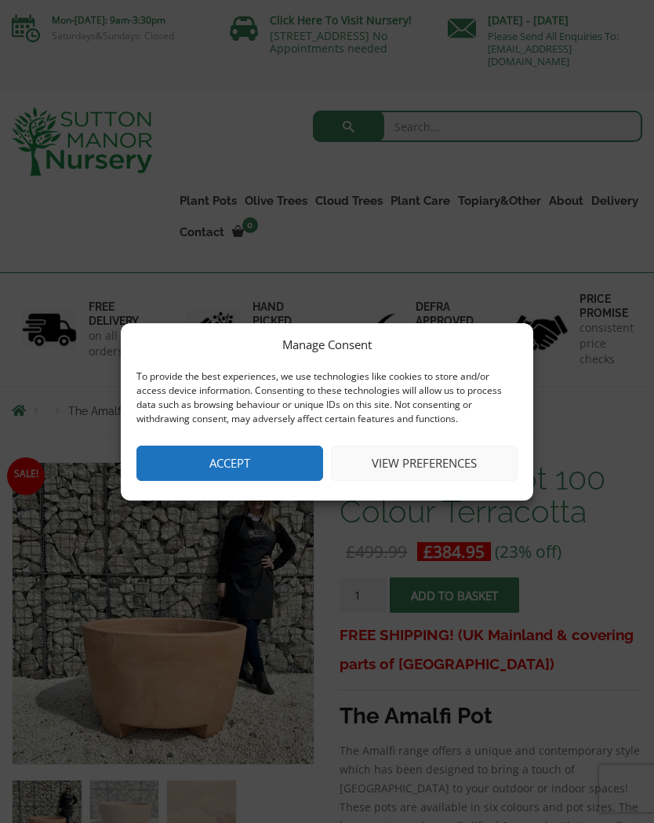
click at [242, 478] on button "Accept" at bounding box center [230, 463] width 187 height 35
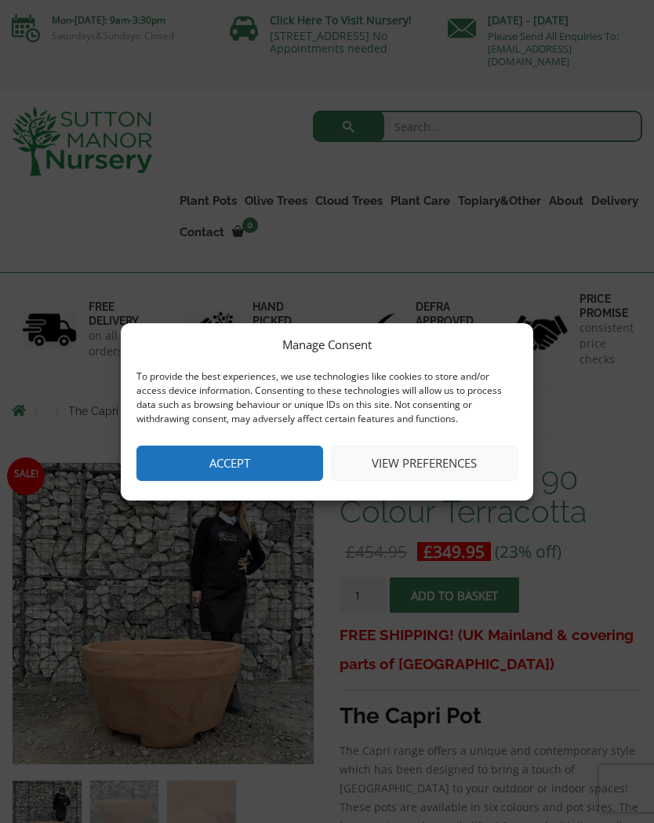
click at [235, 465] on button "Accept" at bounding box center [230, 463] width 187 height 35
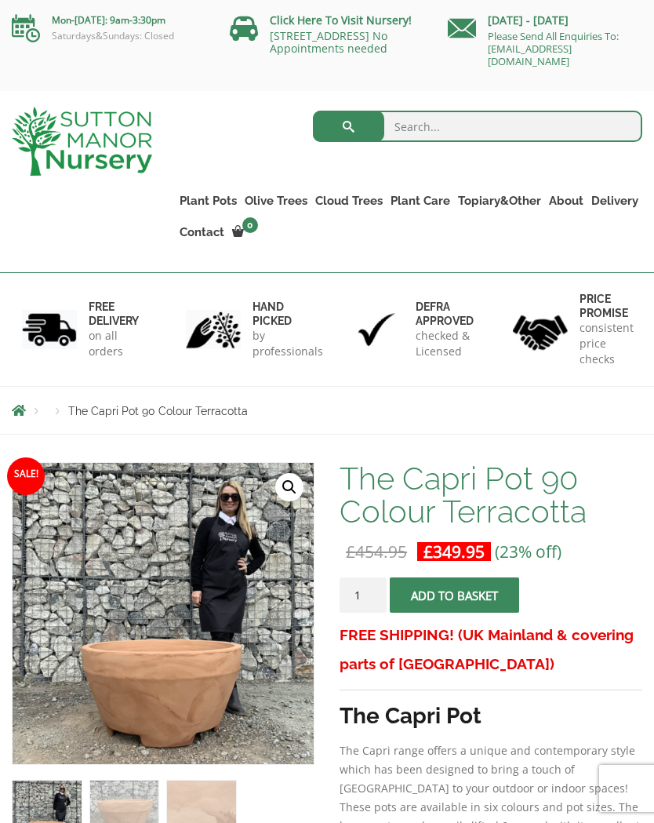
click at [0, 0] on link "Vietnamese Pots" at bounding box center [0, 0] width 0 height 0
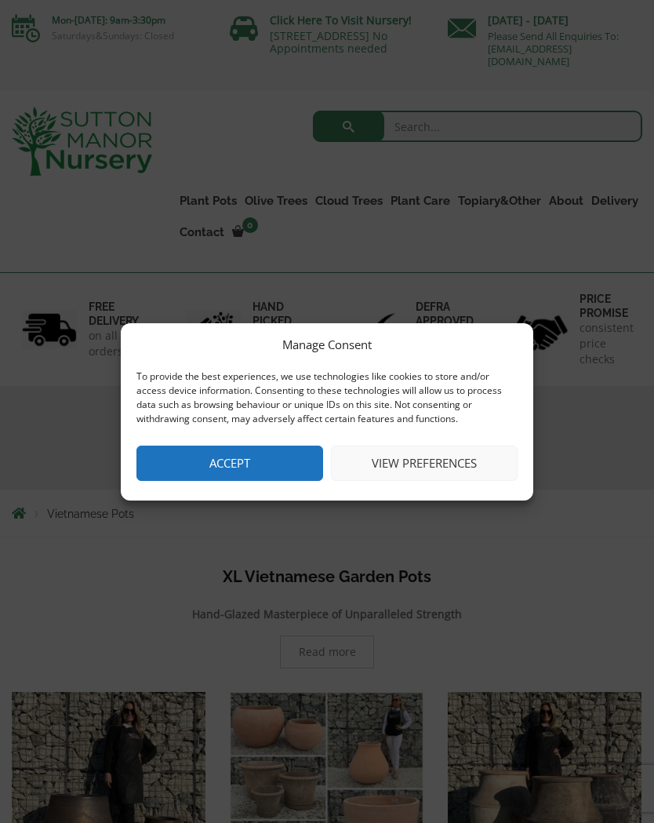
click at [251, 469] on button "Accept" at bounding box center [230, 463] width 187 height 35
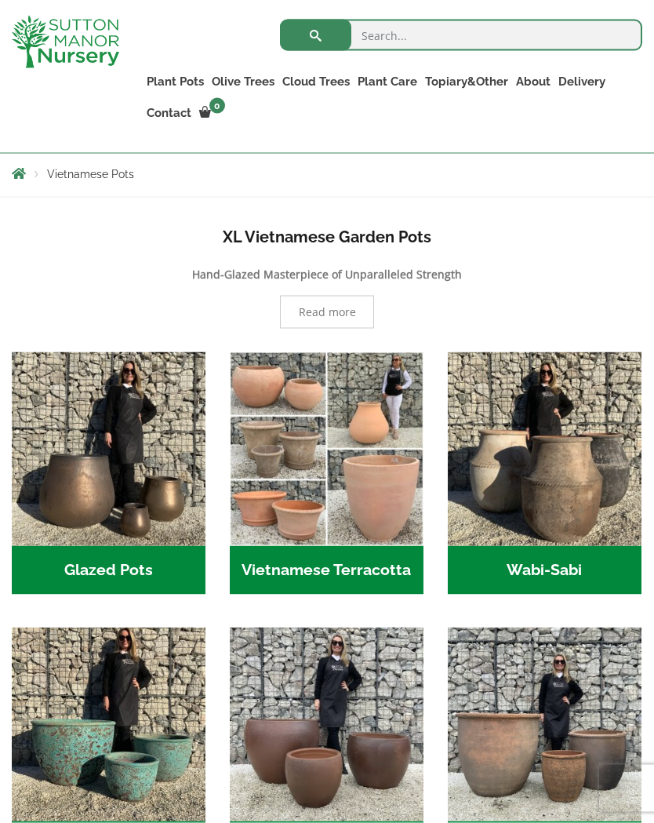
scroll to position [312, 0]
click at [277, 384] on img "Visit product category Vietnamese Terracotta" at bounding box center [327, 449] width 194 height 194
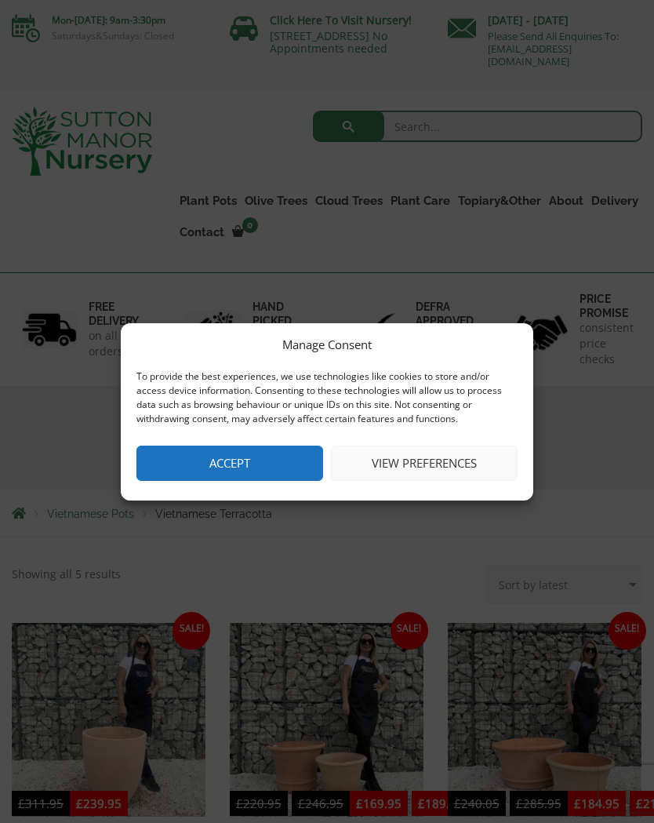
click at [236, 465] on button "Accept" at bounding box center [230, 463] width 187 height 35
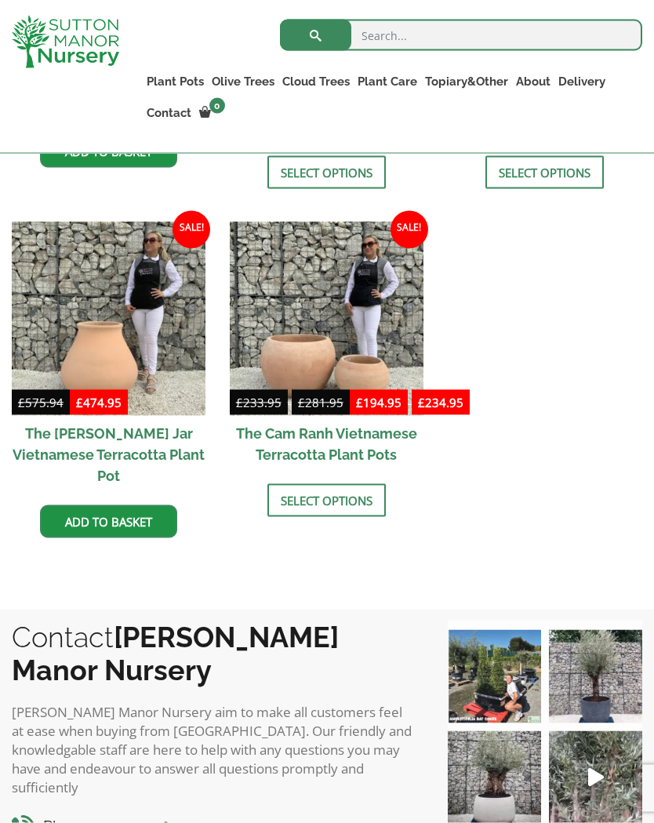
scroll to position [716, 0]
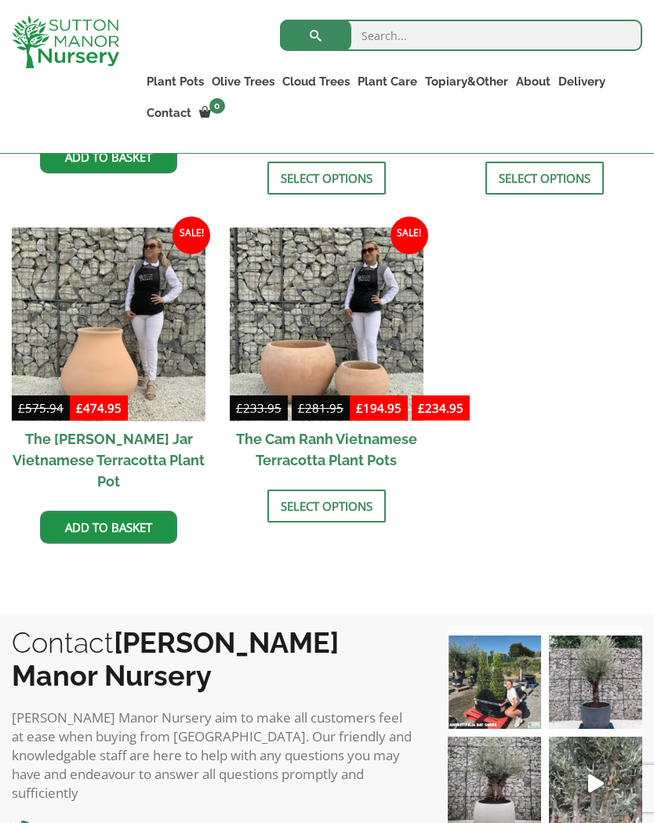
click at [333, 368] on img at bounding box center [327, 325] width 194 height 194
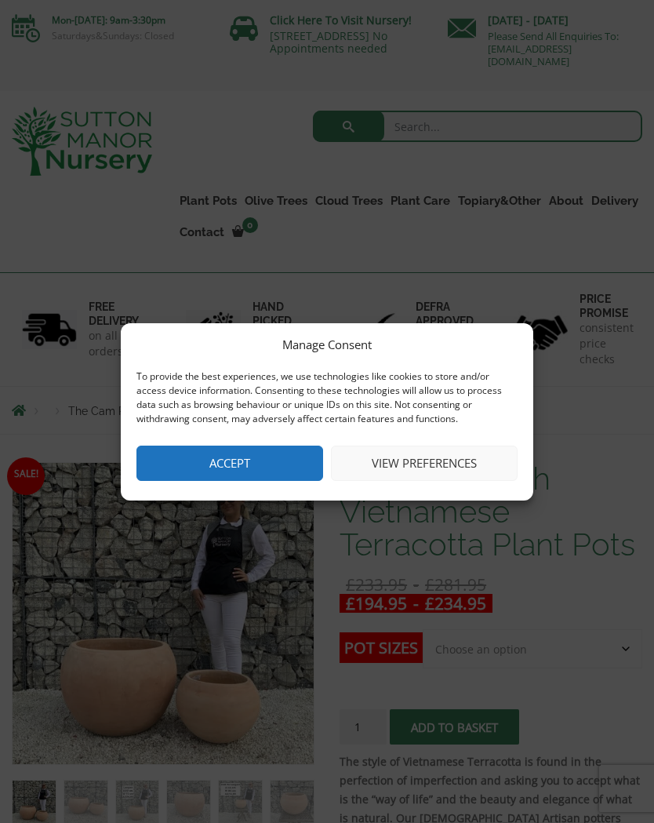
click at [234, 472] on button "Accept" at bounding box center [230, 463] width 187 height 35
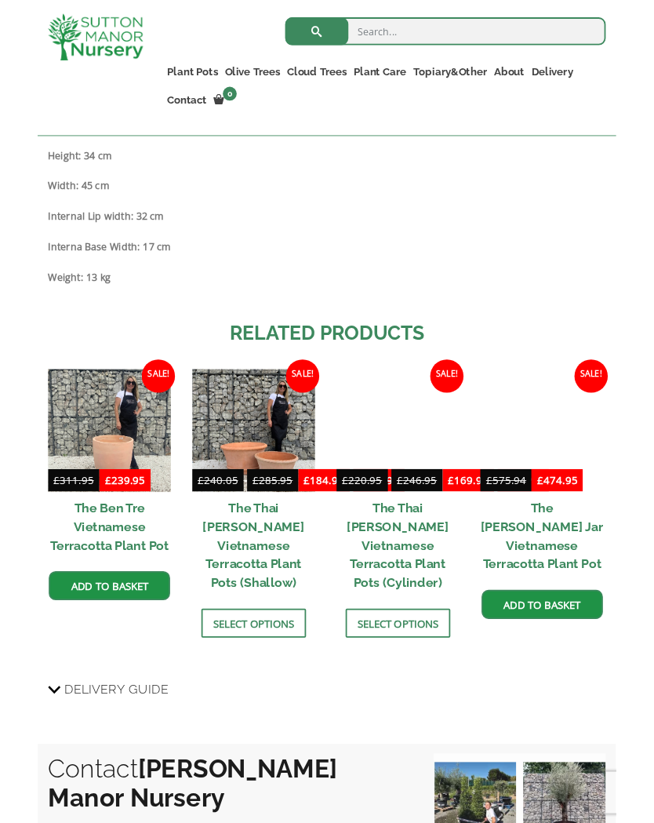
scroll to position [1222, 0]
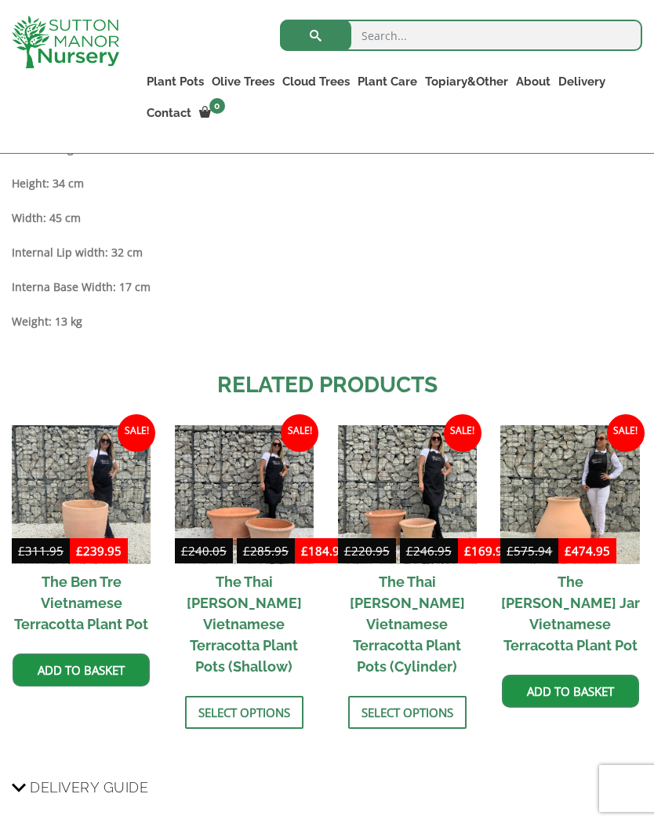
click at [269, 507] on img at bounding box center [244, 494] width 139 height 139
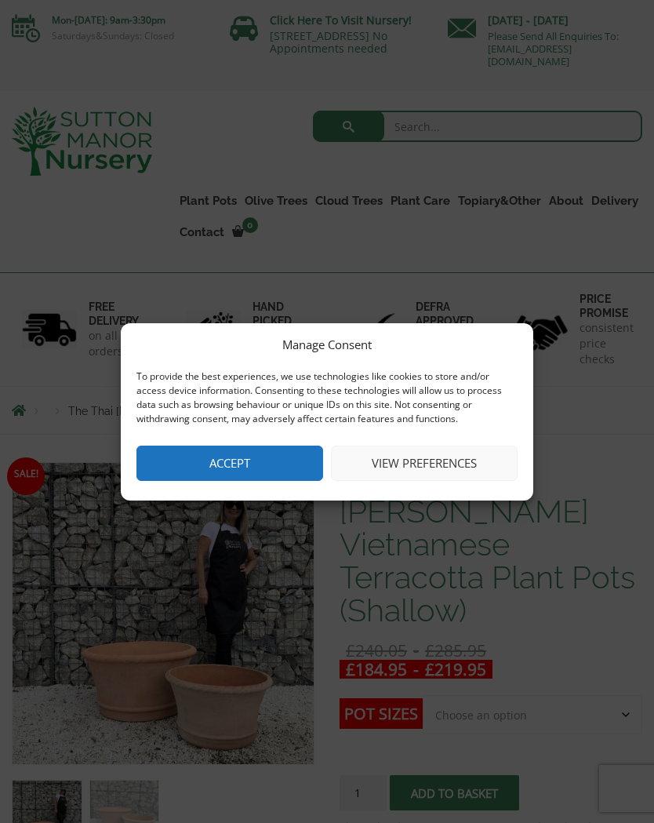
click at [244, 461] on button "Accept" at bounding box center [230, 463] width 187 height 35
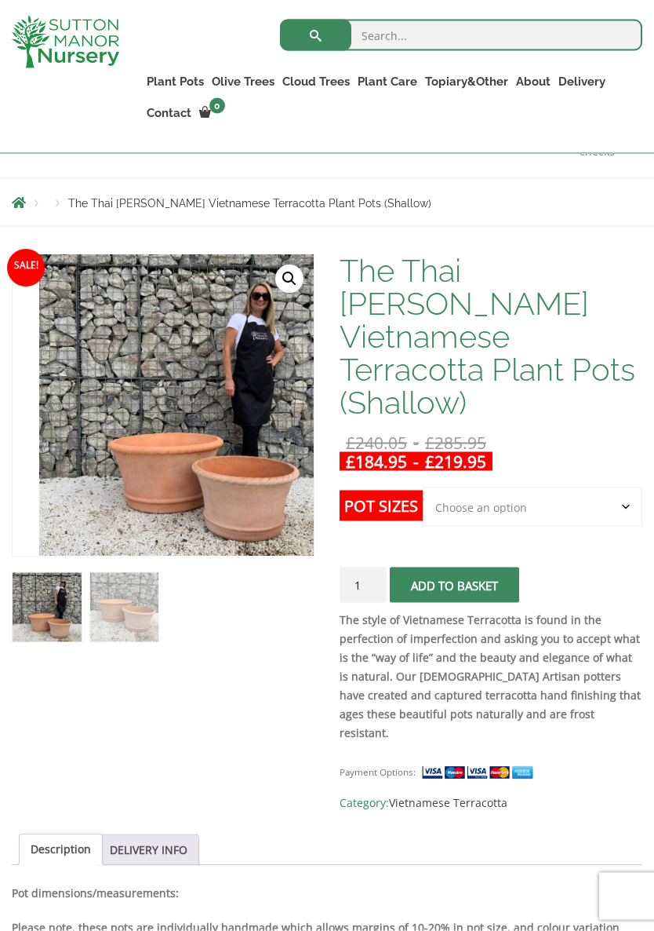
scroll to position [182, 0]
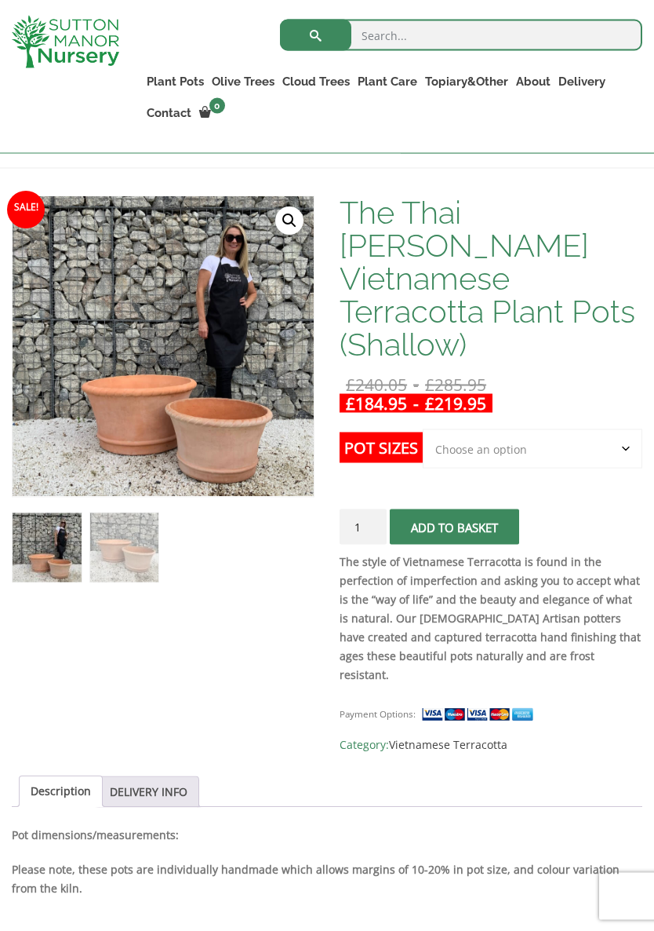
scroll to position [239, 0]
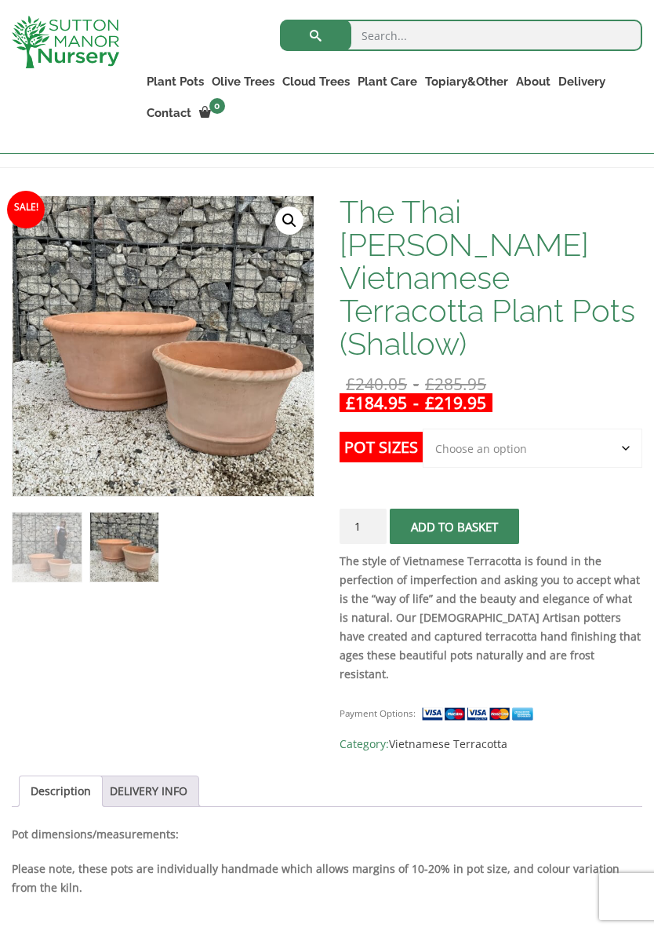
click at [246, 411] on img at bounding box center [360, 543] width 695 height 695
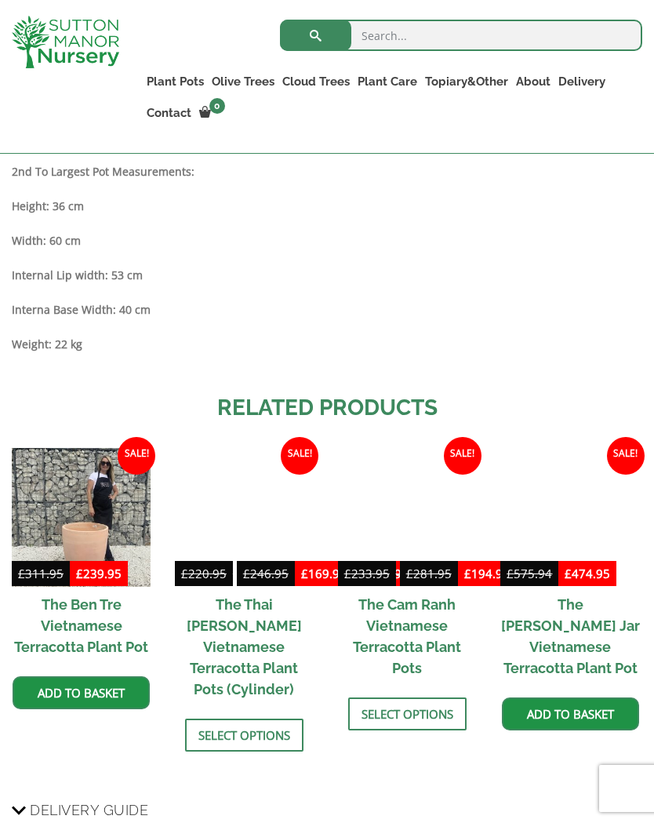
scroll to position [1262, 0]
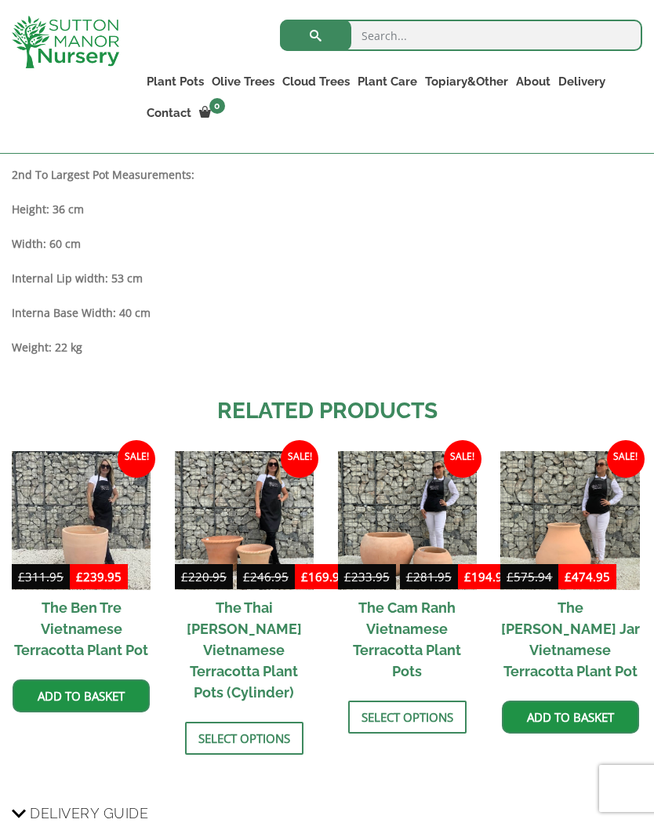
click at [263, 488] on img at bounding box center [244, 520] width 139 height 139
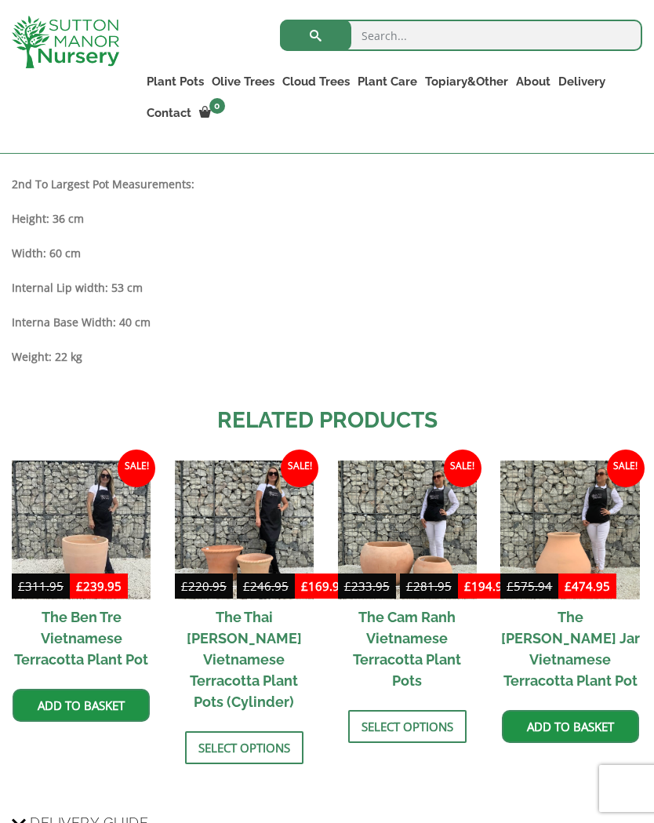
scroll to position [1243, 0]
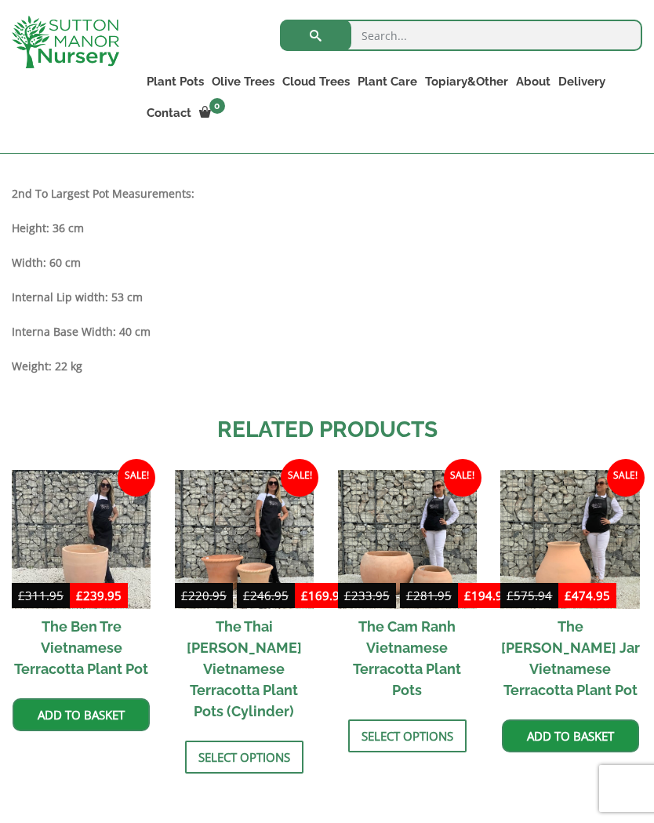
click at [442, 526] on img at bounding box center [407, 539] width 139 height 139
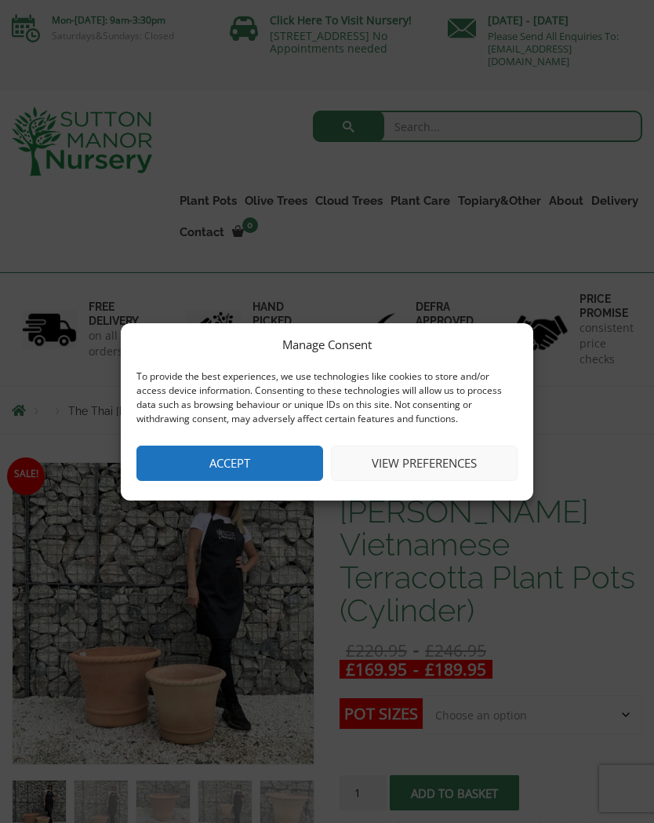
click at [242, 468] on button "Accept" at bounding box center [230, 463] width 187 height 35
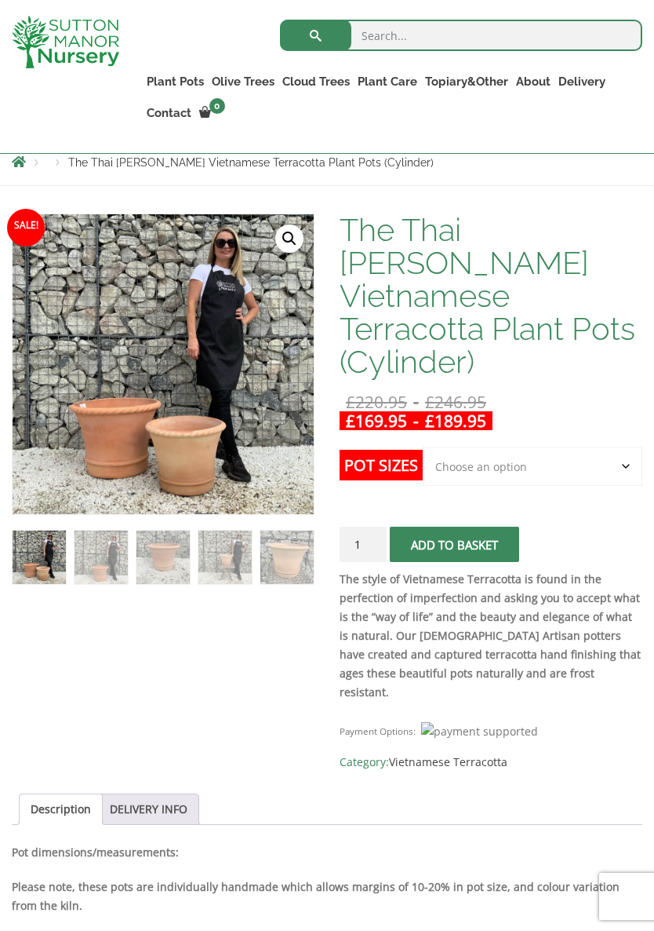
scroll to position [220, 0]
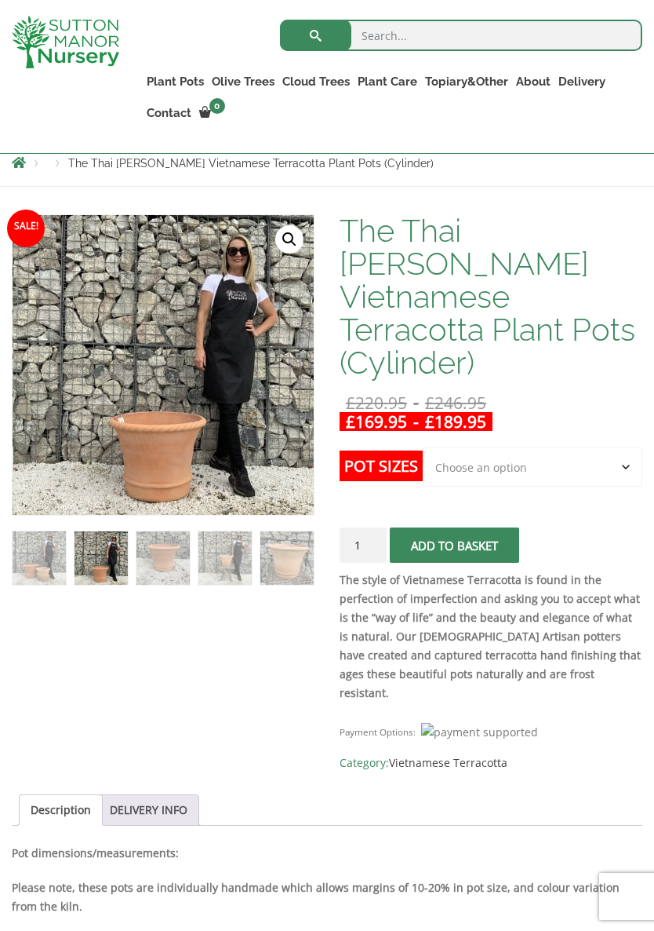
click at [33, 230] on span "Sale!" at bounding box center [26, 228] width 38 height 38
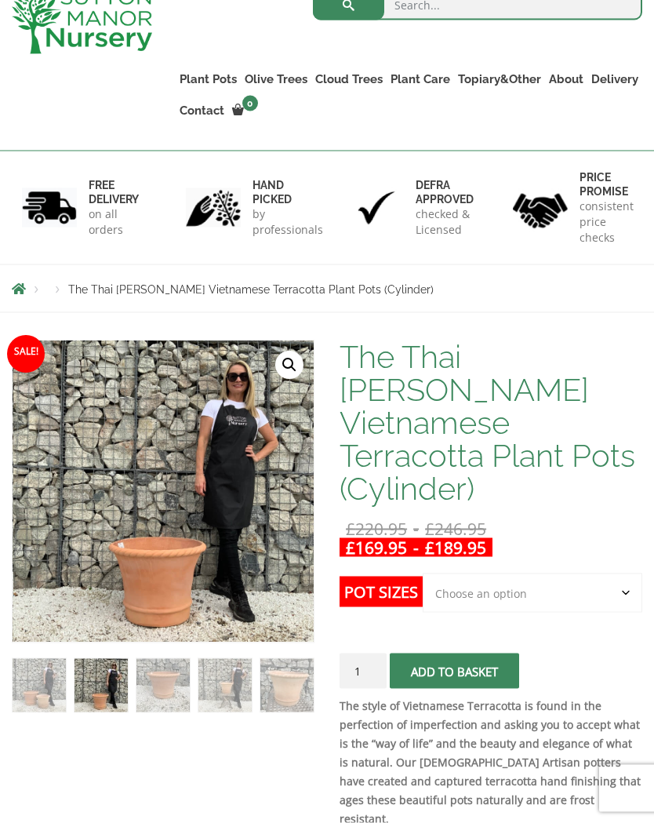
scroll to position [0, 0]
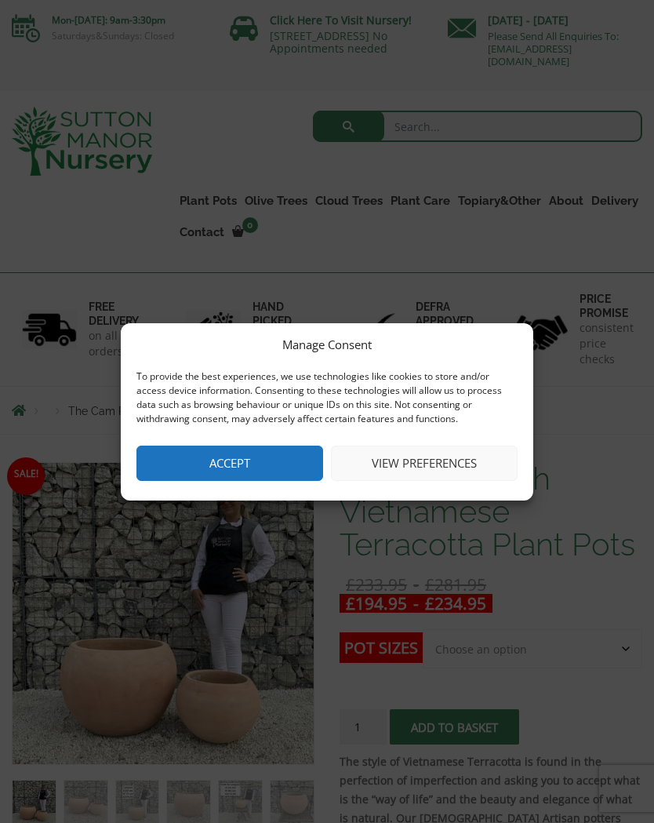
click at [238, 467] on button "Accept" at bounding box center [230, 463] width 187 height 35
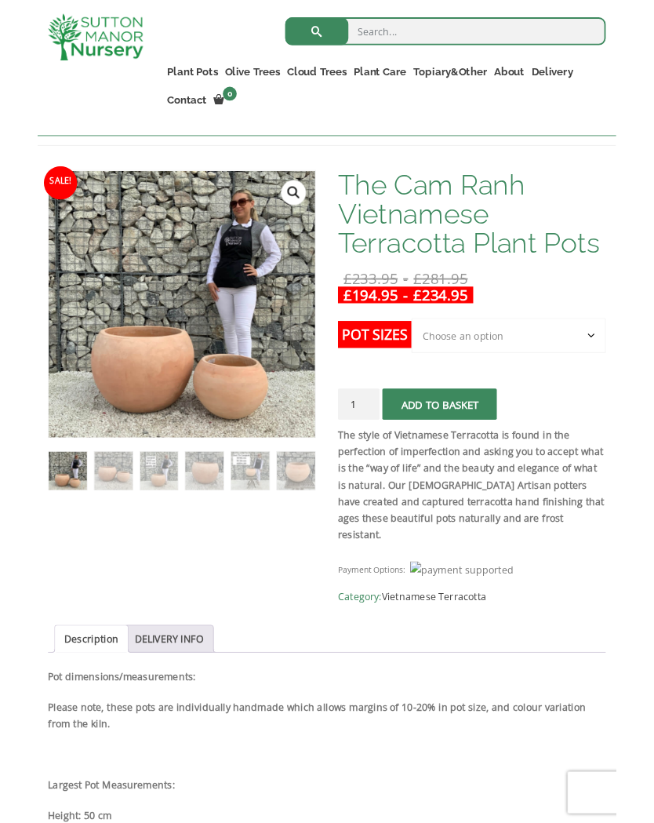
scroll to position [241, 0]
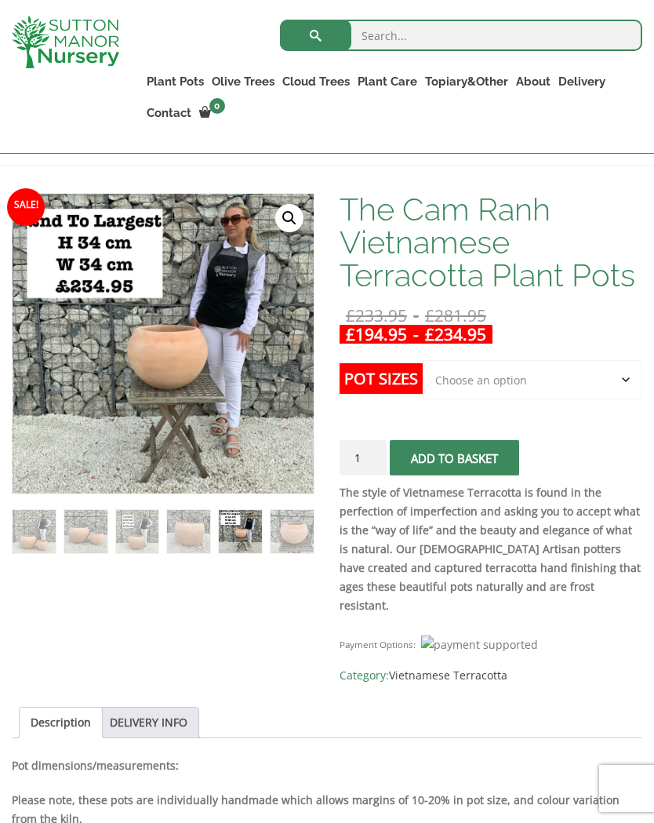
click at [301, 511] on img at bounding box center [292, 531] width 43 height 43
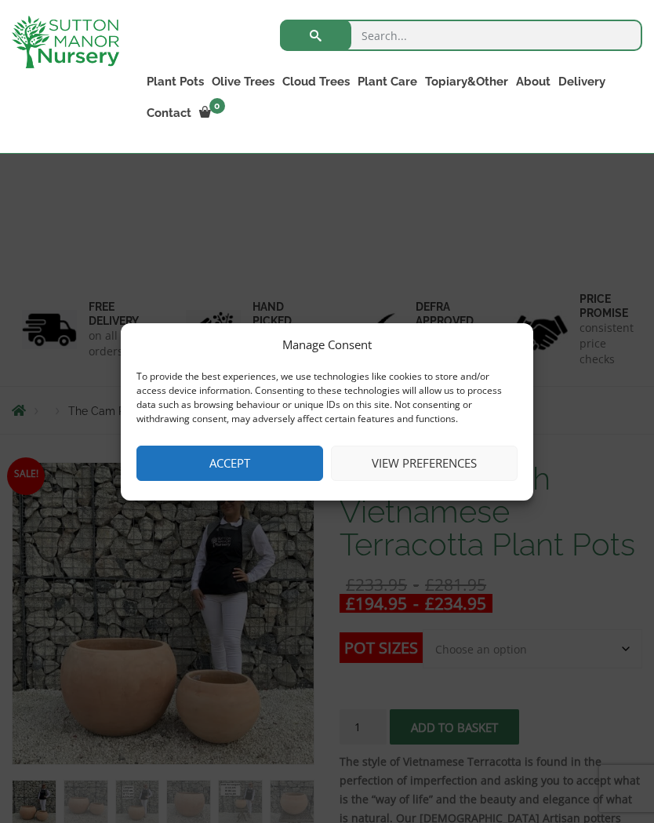
scroll to position [1222, 0]
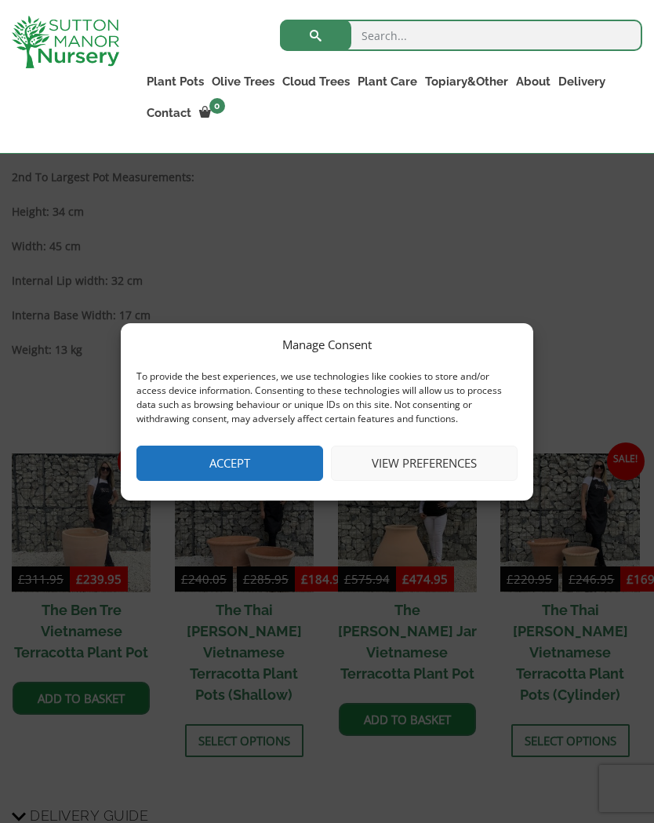
click at [237, 464] on button "Accept" at bounding box center [230, 463] width 187 height 35
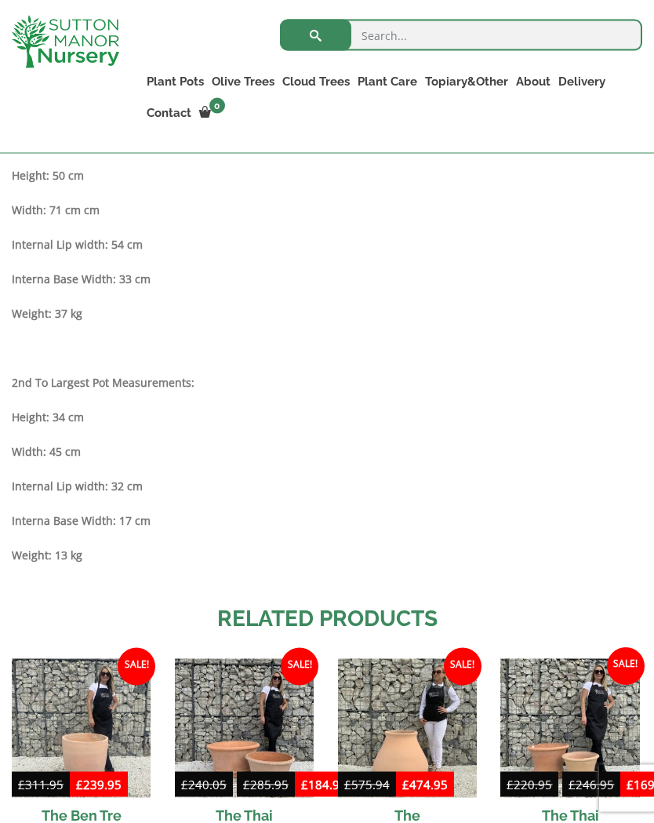
scroll to position [976, 0]
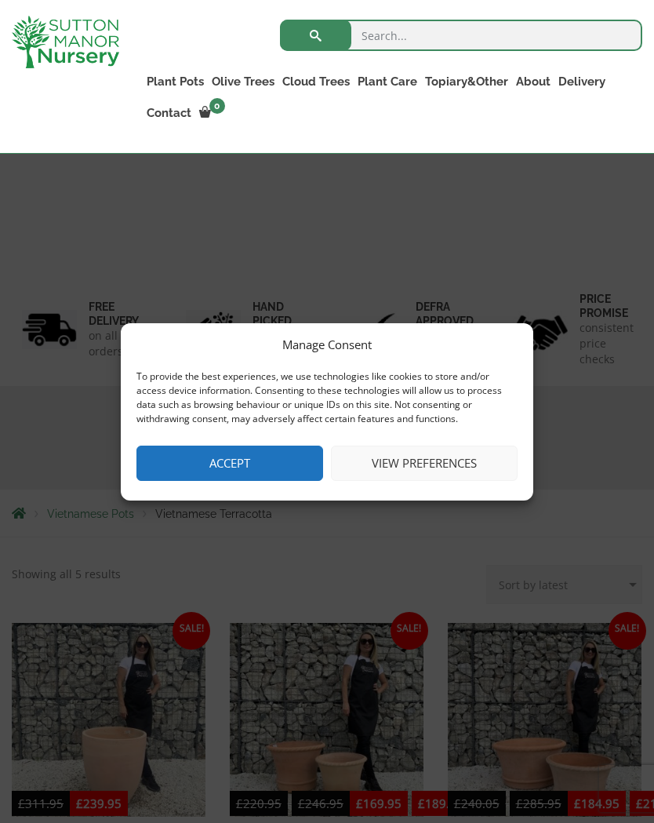
scroll to position [716, 0]
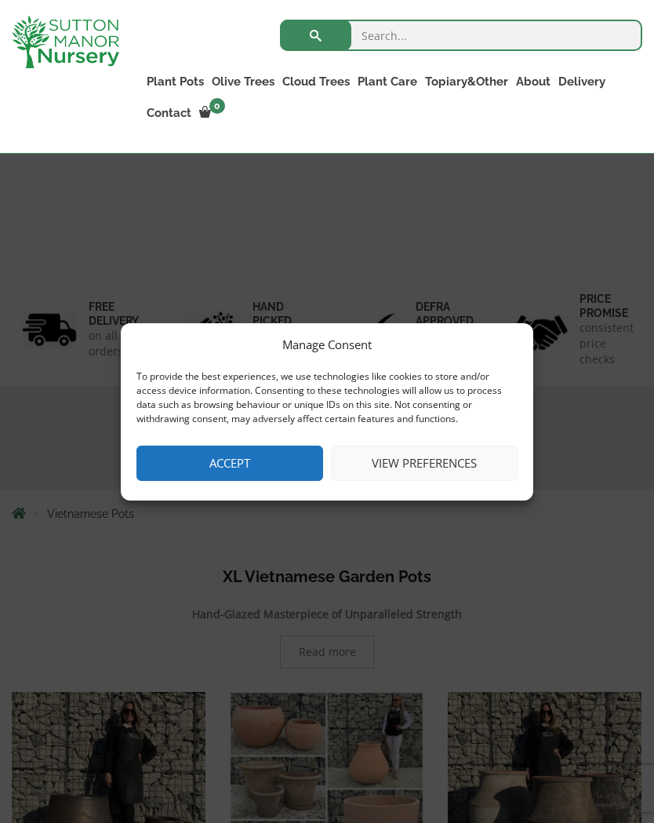
scroll to position [312, 0]
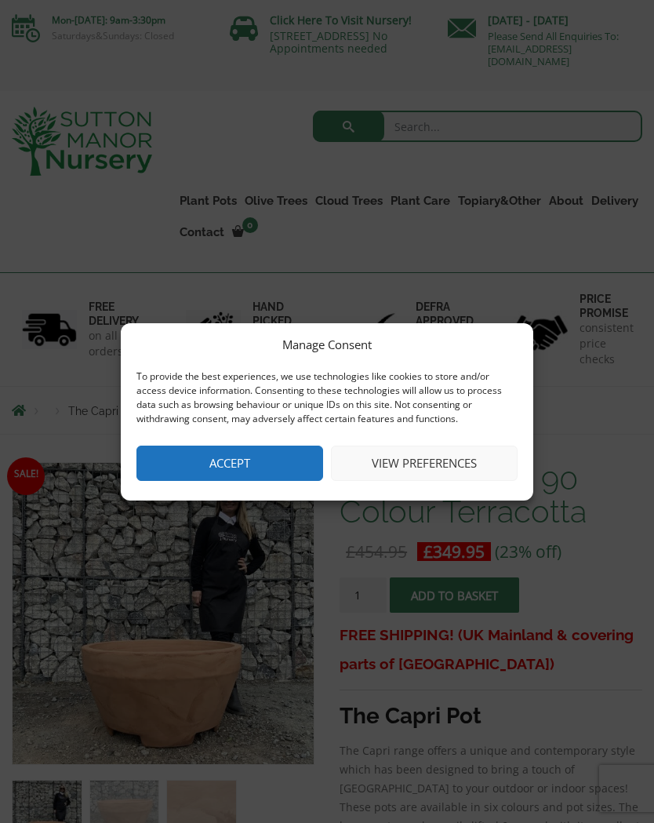
click at [452, 467] on button "View preferences" at bounding box center [424, 463] width 187 height 35
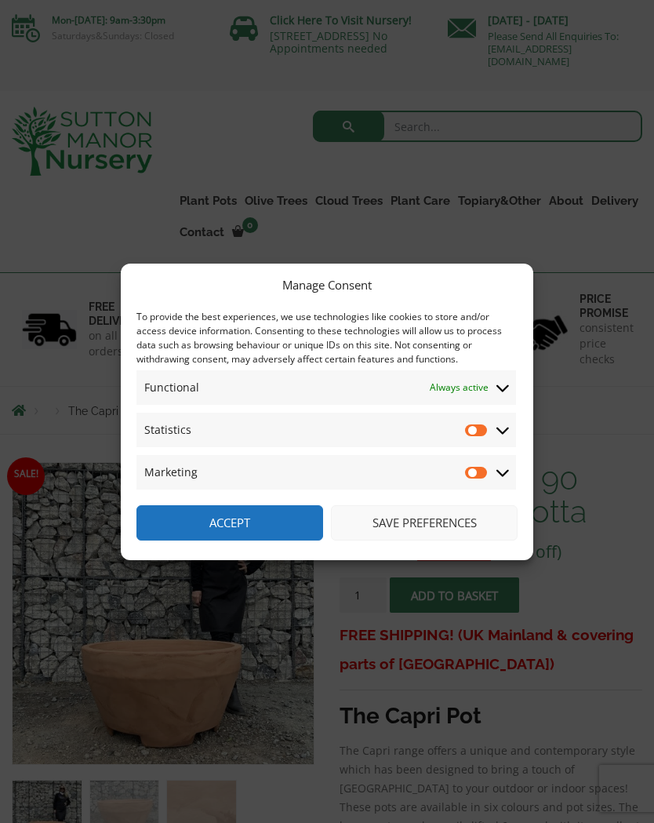
click at [599, 399] on div "Manage Consent To provide the best experiences, we use technologies like cookie…" at bounding box center [327, 411] width 654 height 823
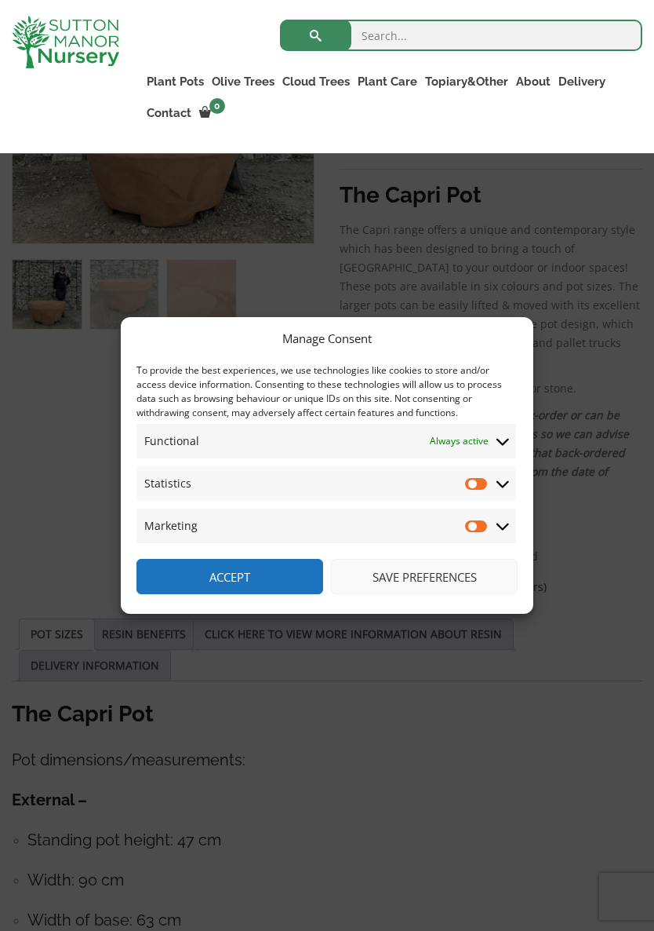
scroll to position [517, 0]
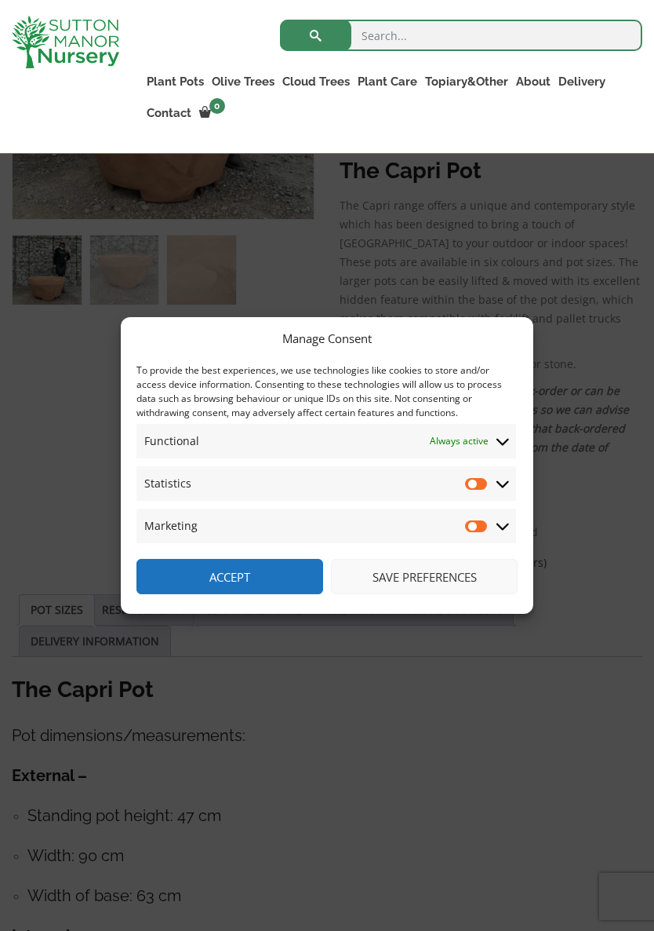
click at [355, 708] on div "Manage Consent To provide the best experiences, we use technologies like cookie…" at bounding box center [327, 465] width 654 height 931
click at [228, 570] on button "Accept" at bounding box center [230, 576] width 187 height 35
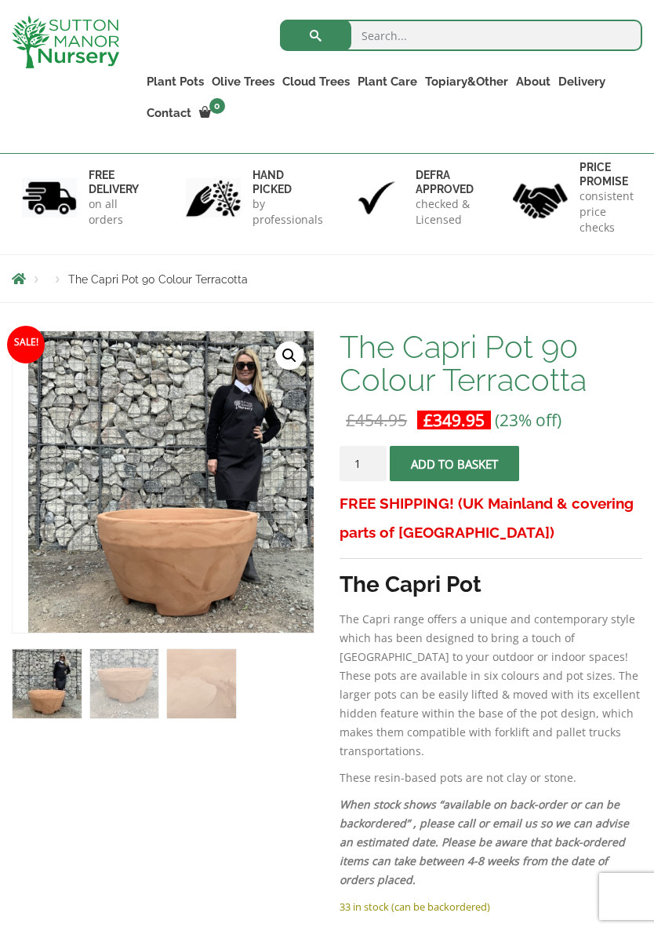
scroll to position [106, 0]
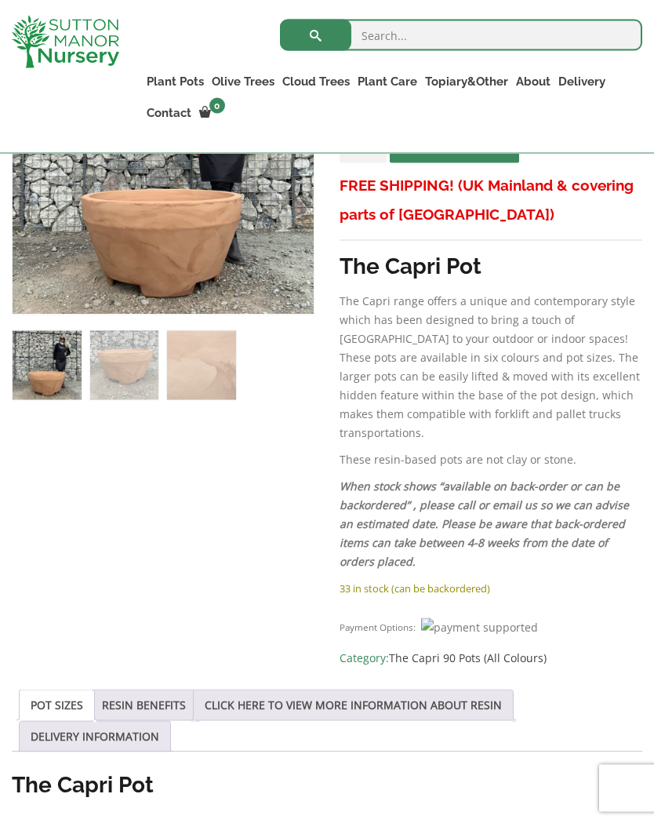
scroll to position [0, 0]
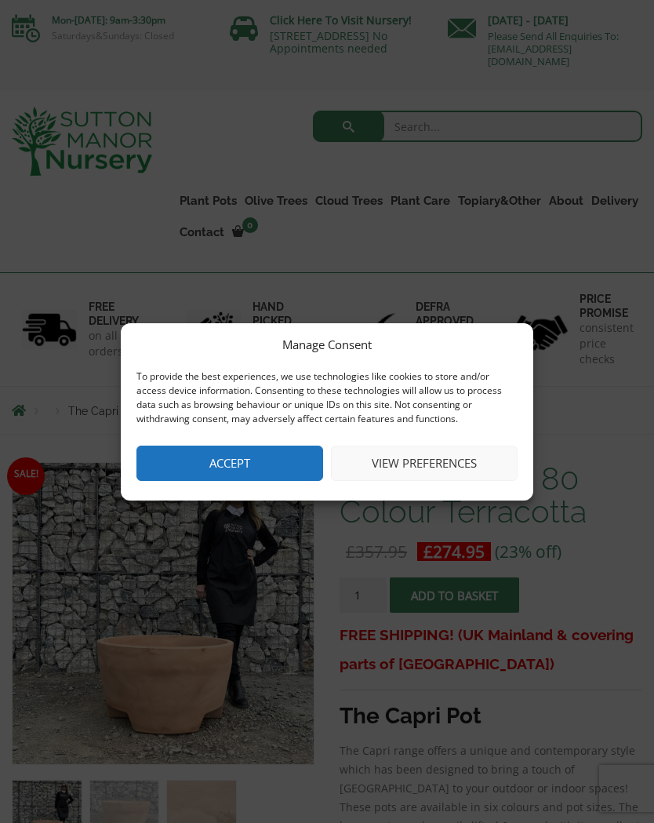
click at [243, 467] on button "Accept" at bounding box center [230, 463] width 187 height 35
